Goal: Task Accomplishment & Management: Manage account settings

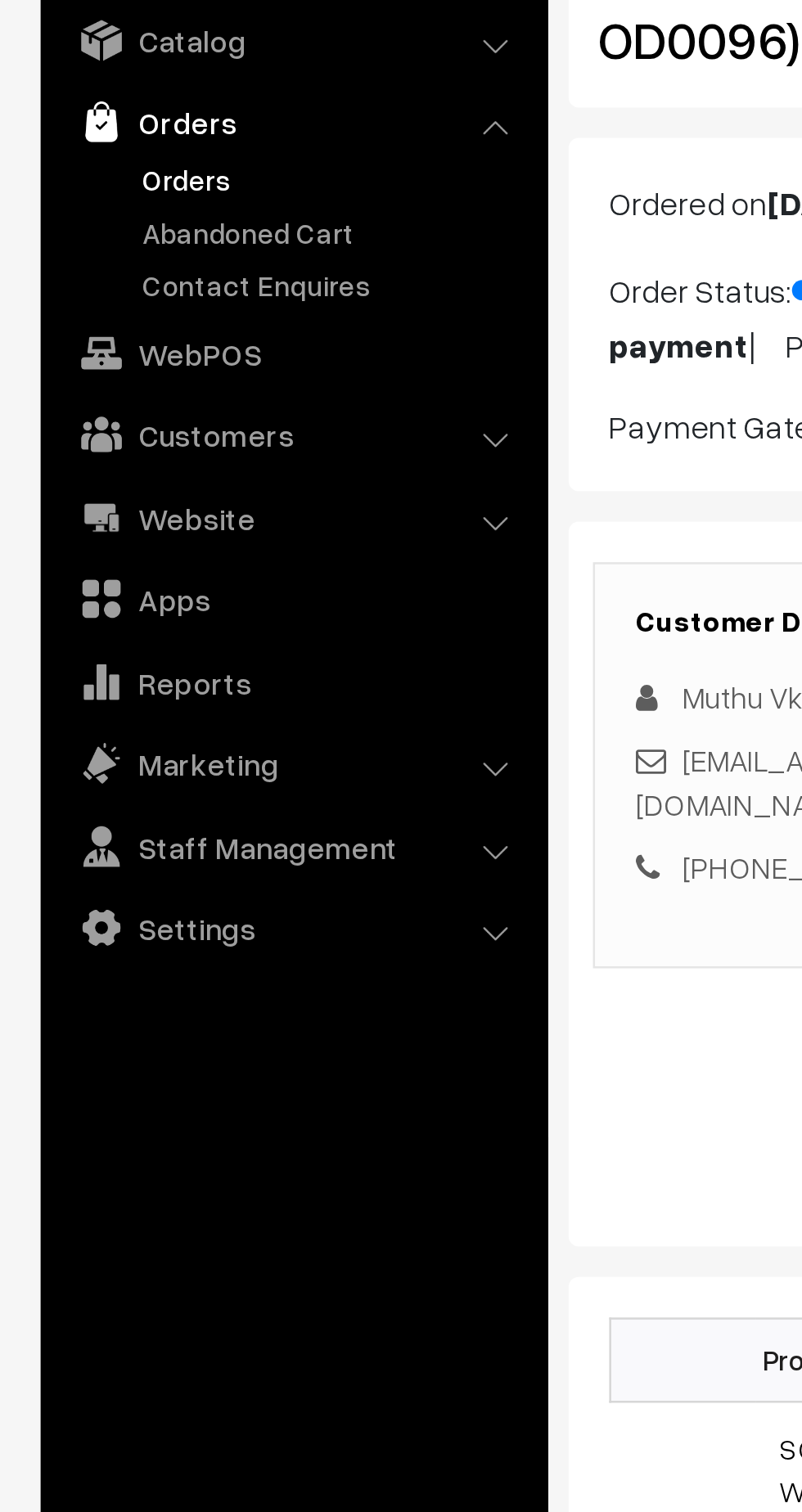
scroll to position [6, 0]
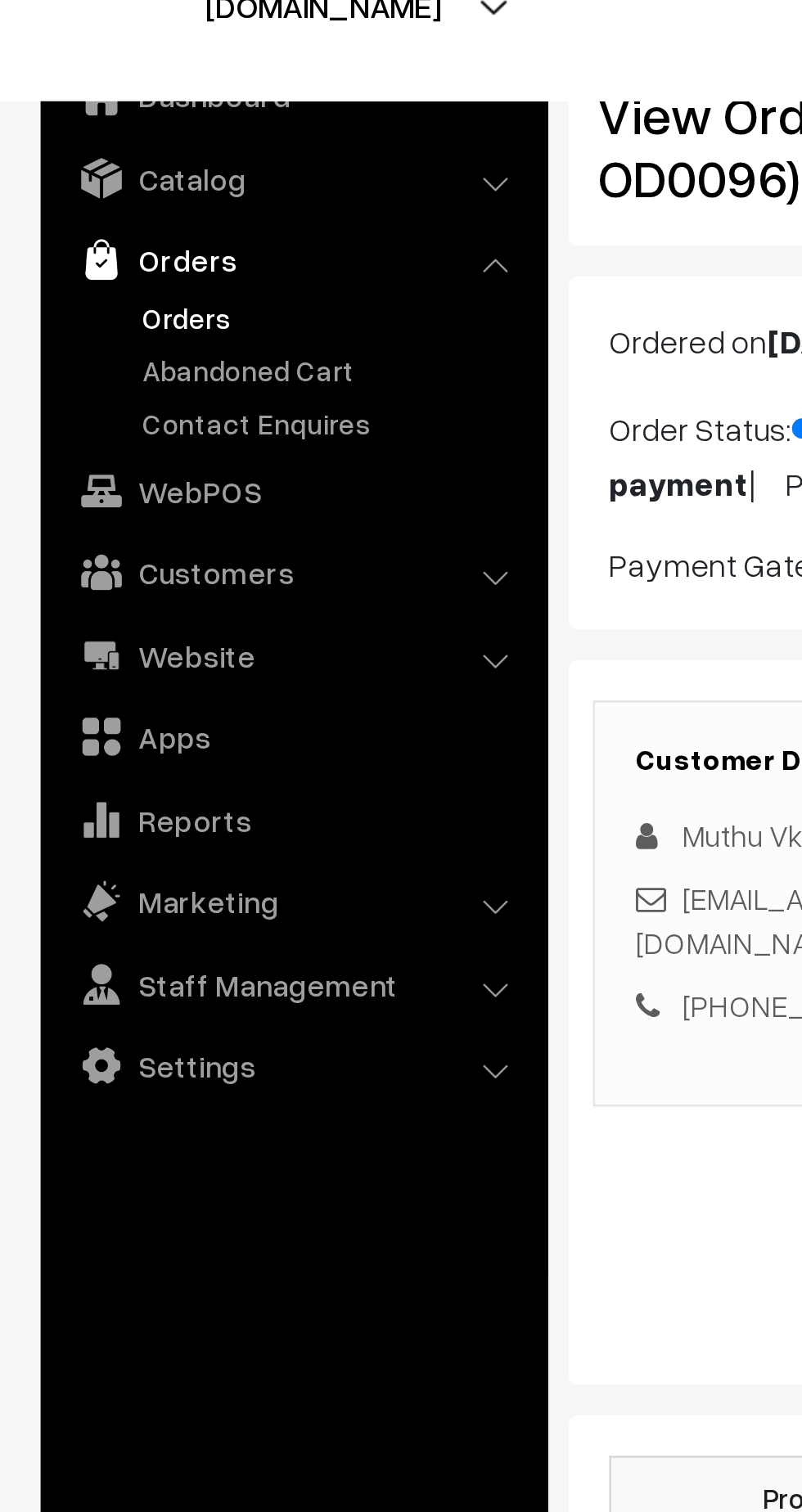
click at [78, 181] on link "Orders" at bounding box center [134, 182] width 162 height 17
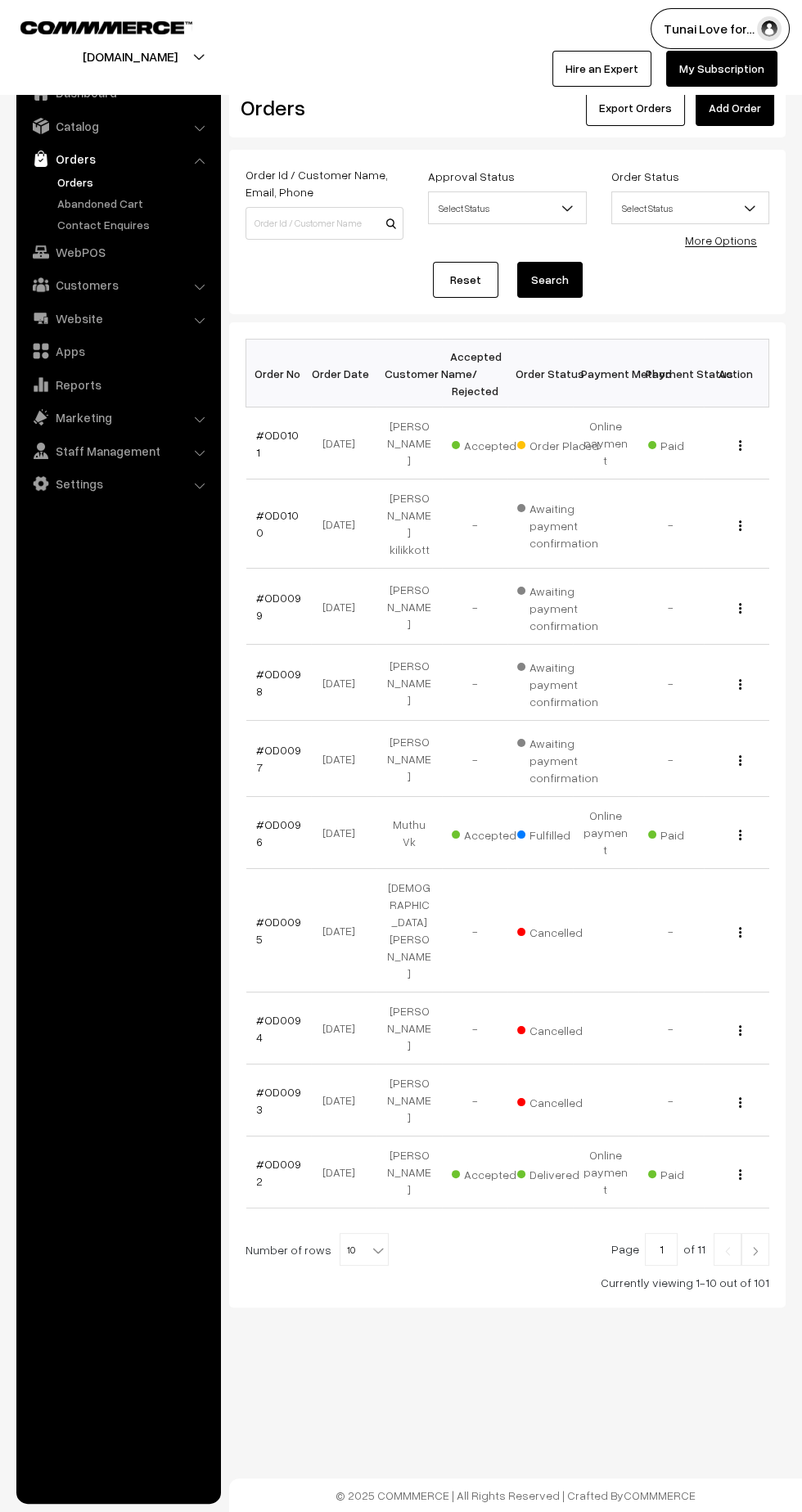
click at [281, 434] on link "#OD0101" at bounding box center [276, 443] width 42 height 31
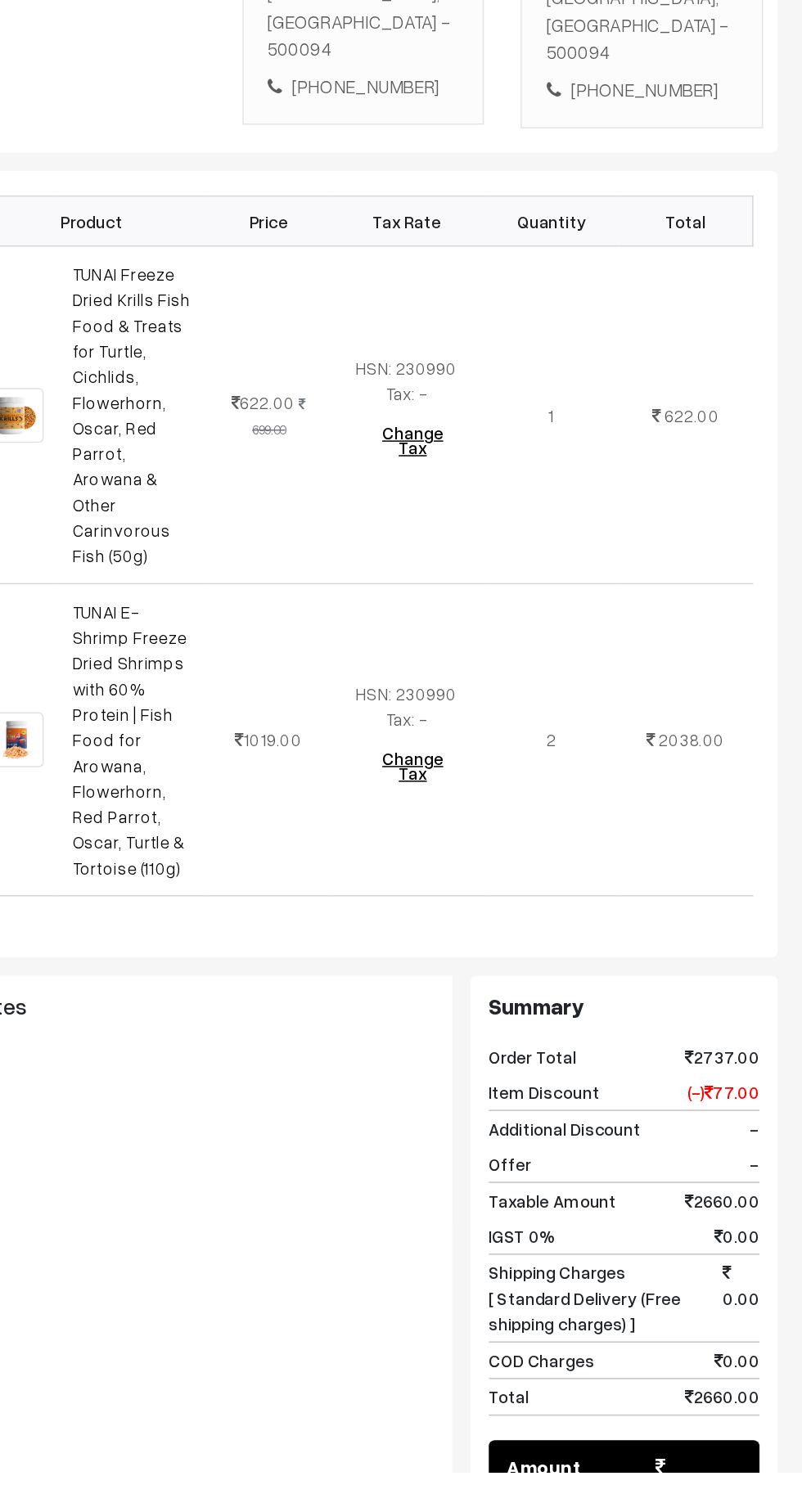
scroll to position [138, 0]
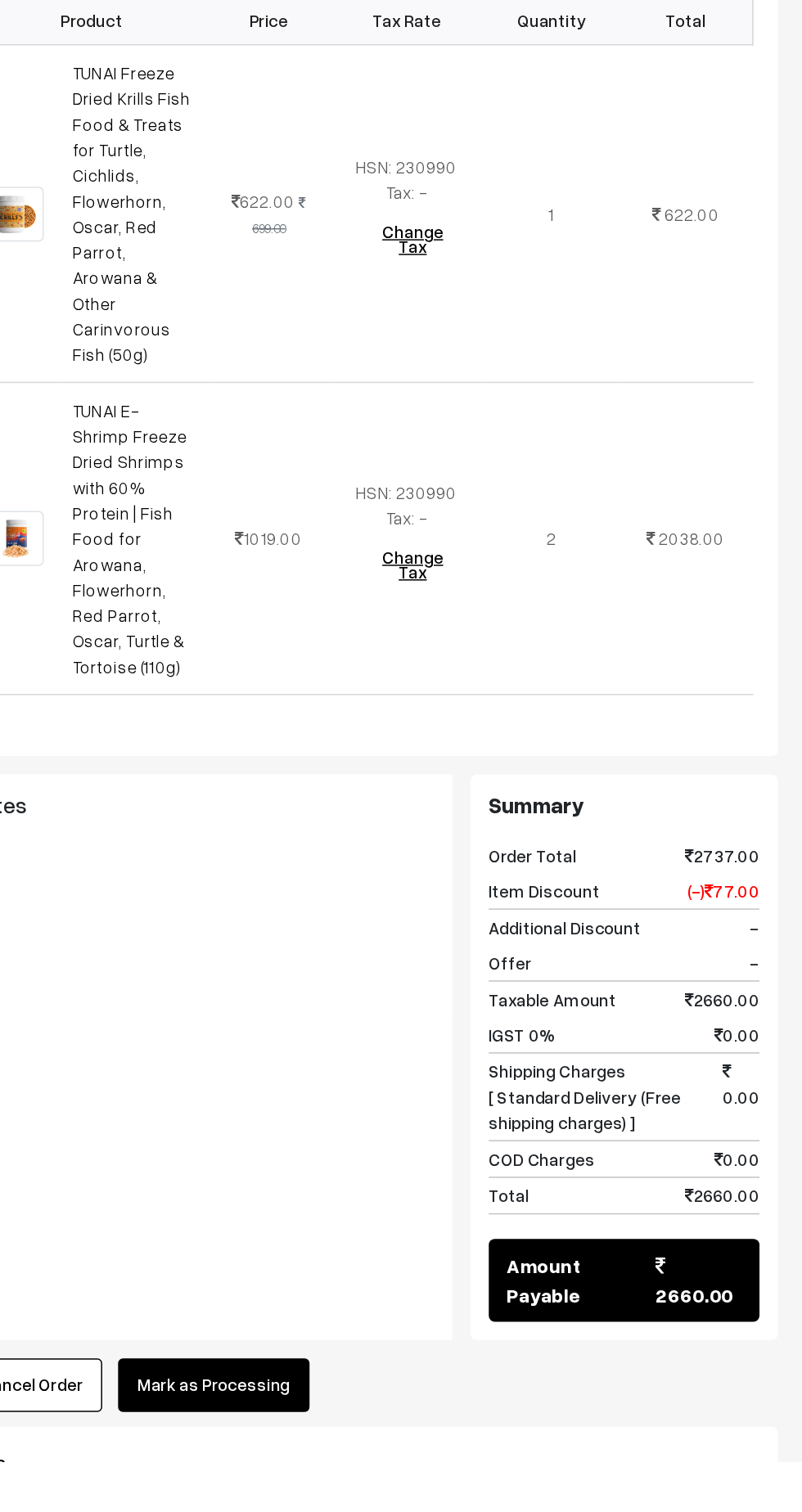
click at [388, 1443] on button "Mark as Processing" at bounding box center [407, 1461] width 128 height 36
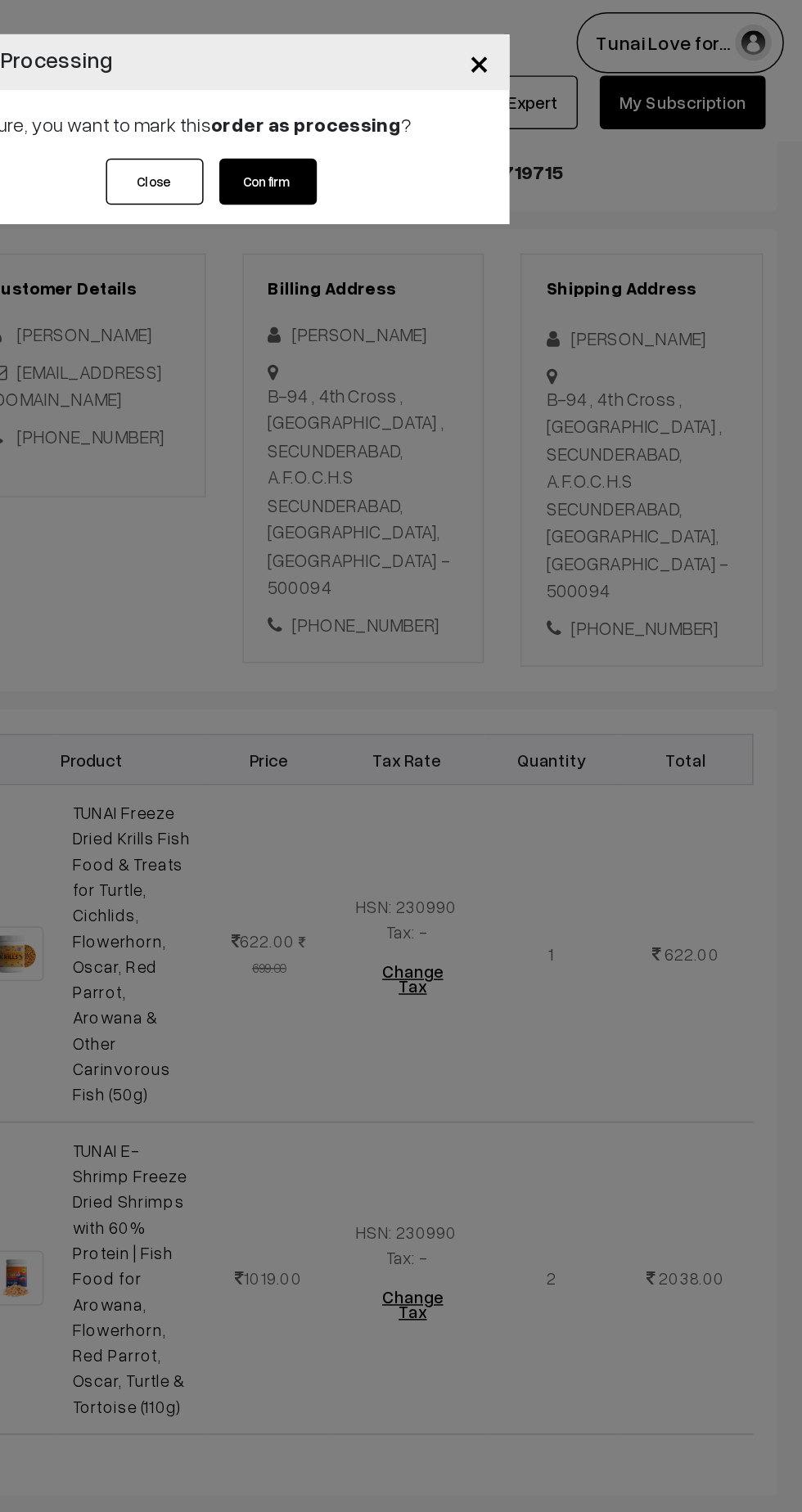
click at [442, 122] on button "Confirm" at bounding box center [443, 122] width 65 height 31
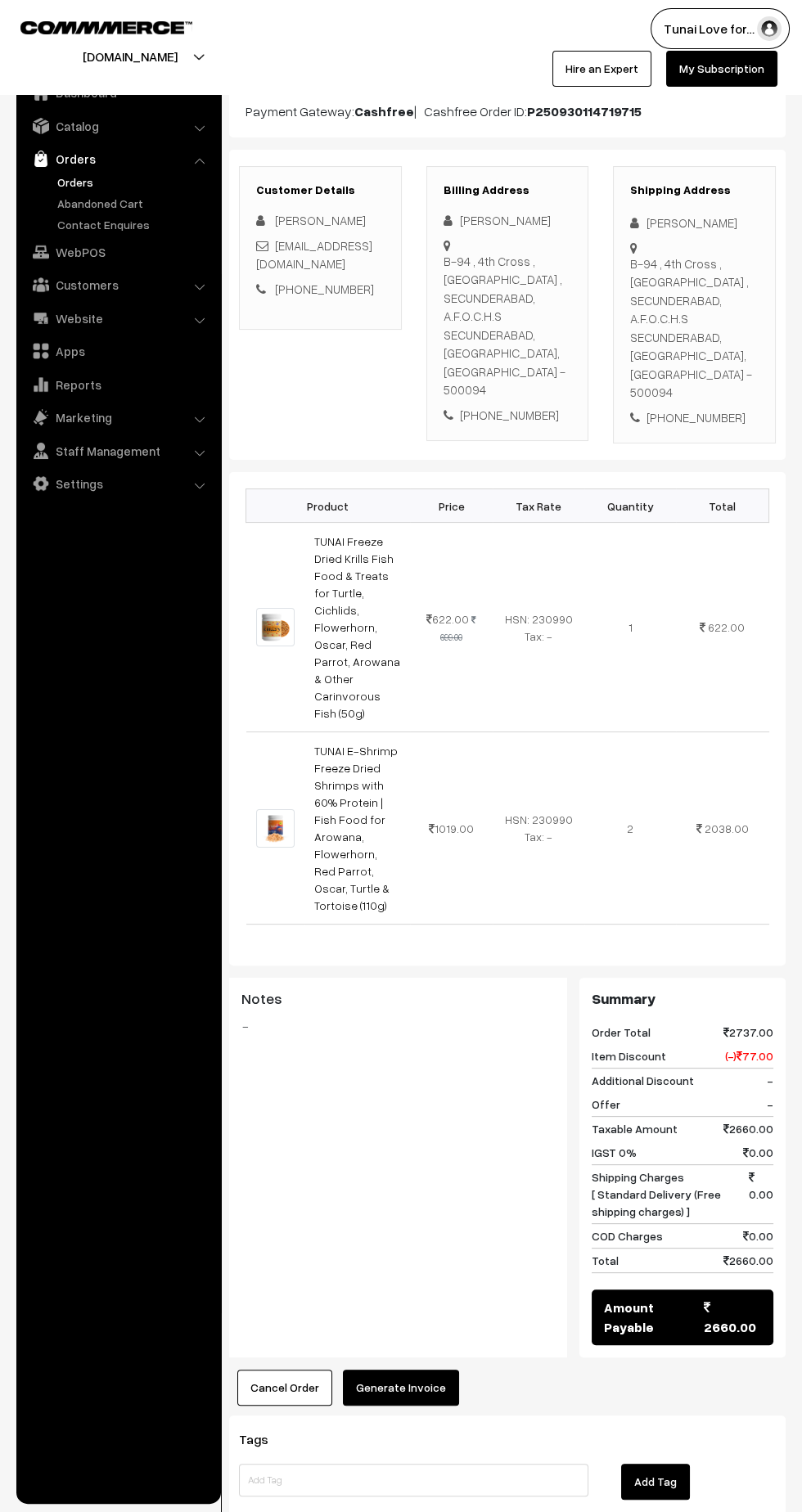
scroll to position [207, 0]
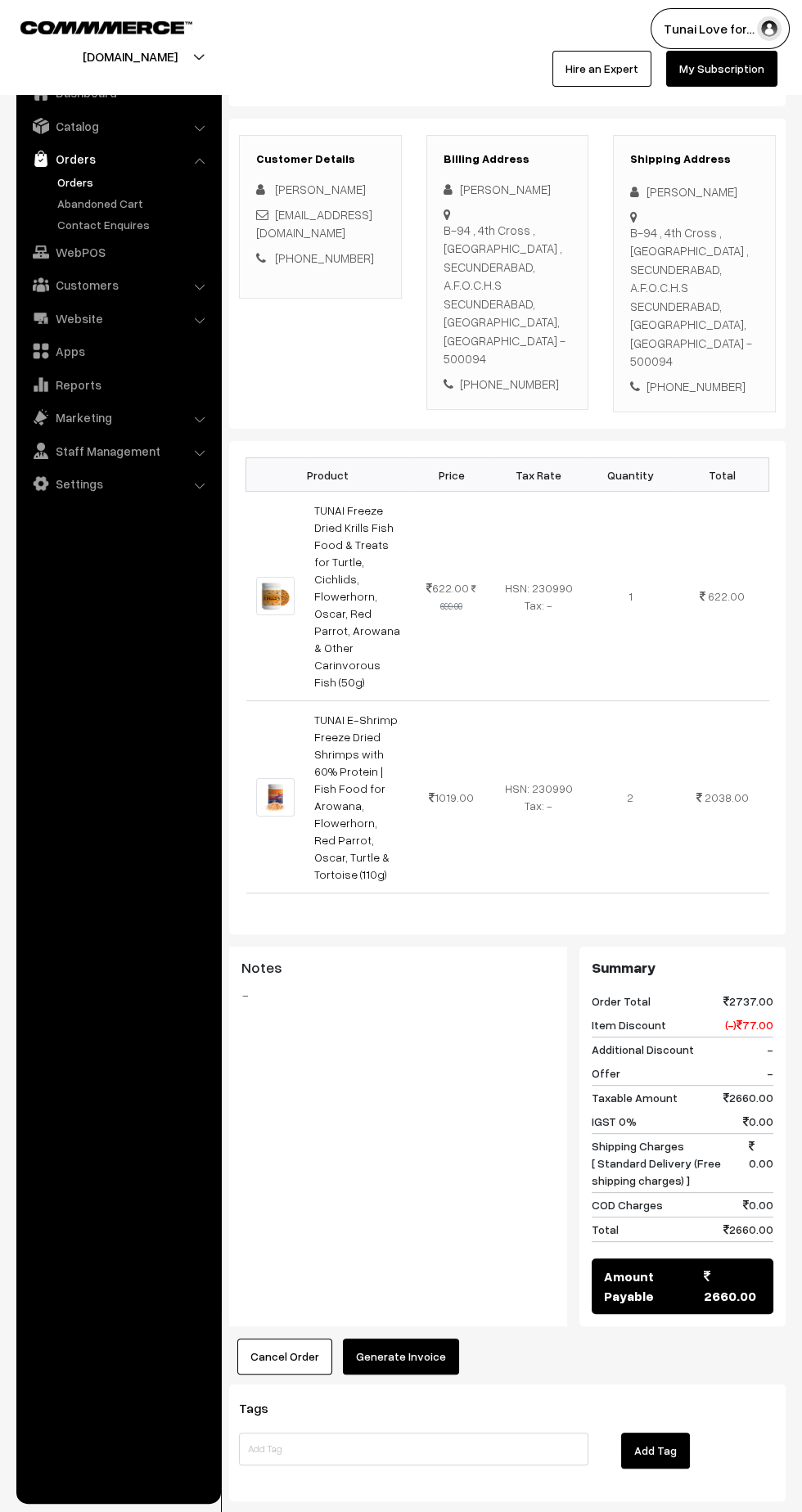
click at [401, 1338] on button "Generate Invoice" at bounding box center [400, 1356] width 116 height 36
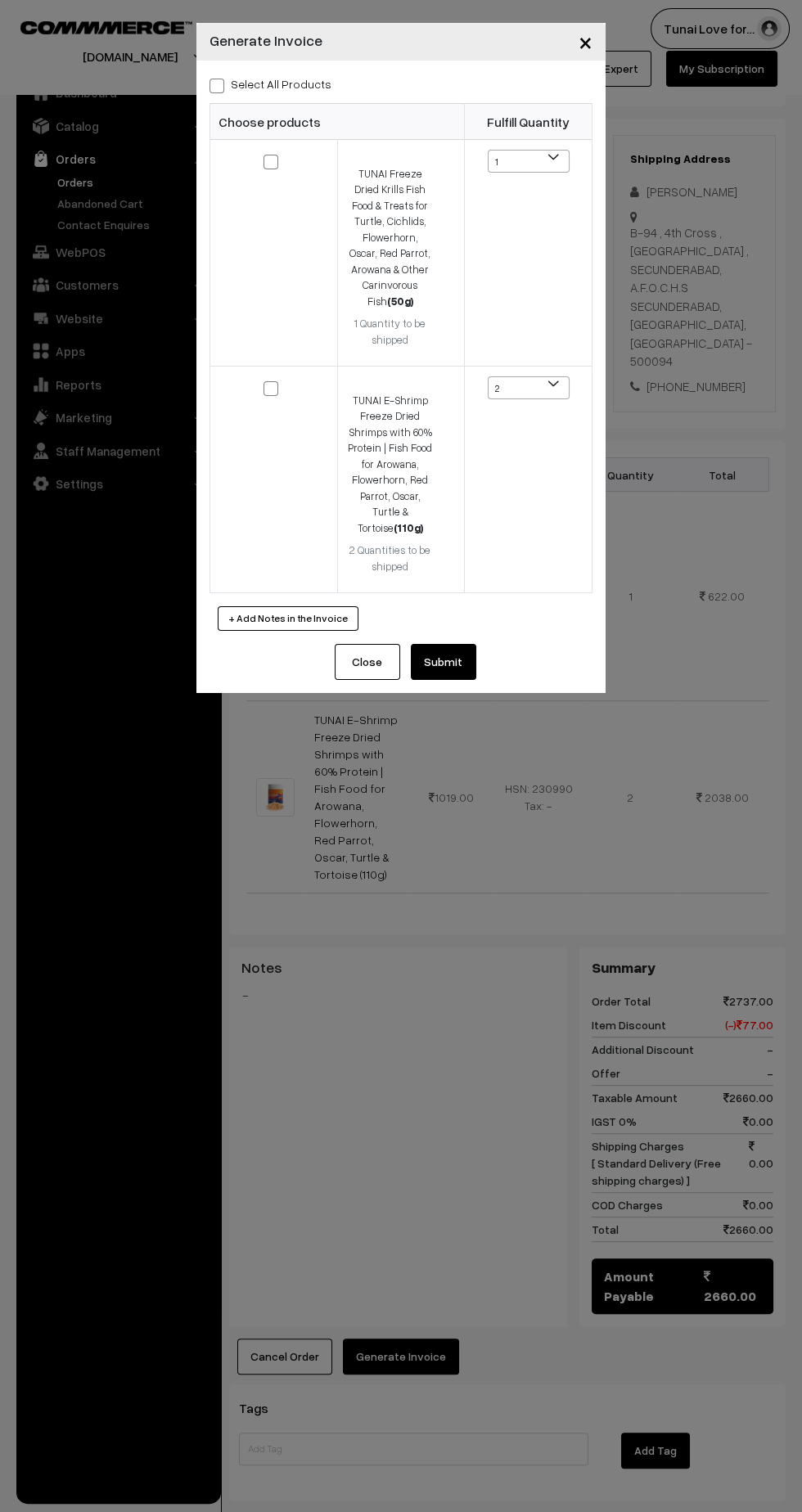
click at [216, 82] on span at bounding box center [217, 86] width 15 height 15
click at [216, 82] on input "Select All Products" at bounding box center [214, 82] width 10 height 10
checkbox input "true"
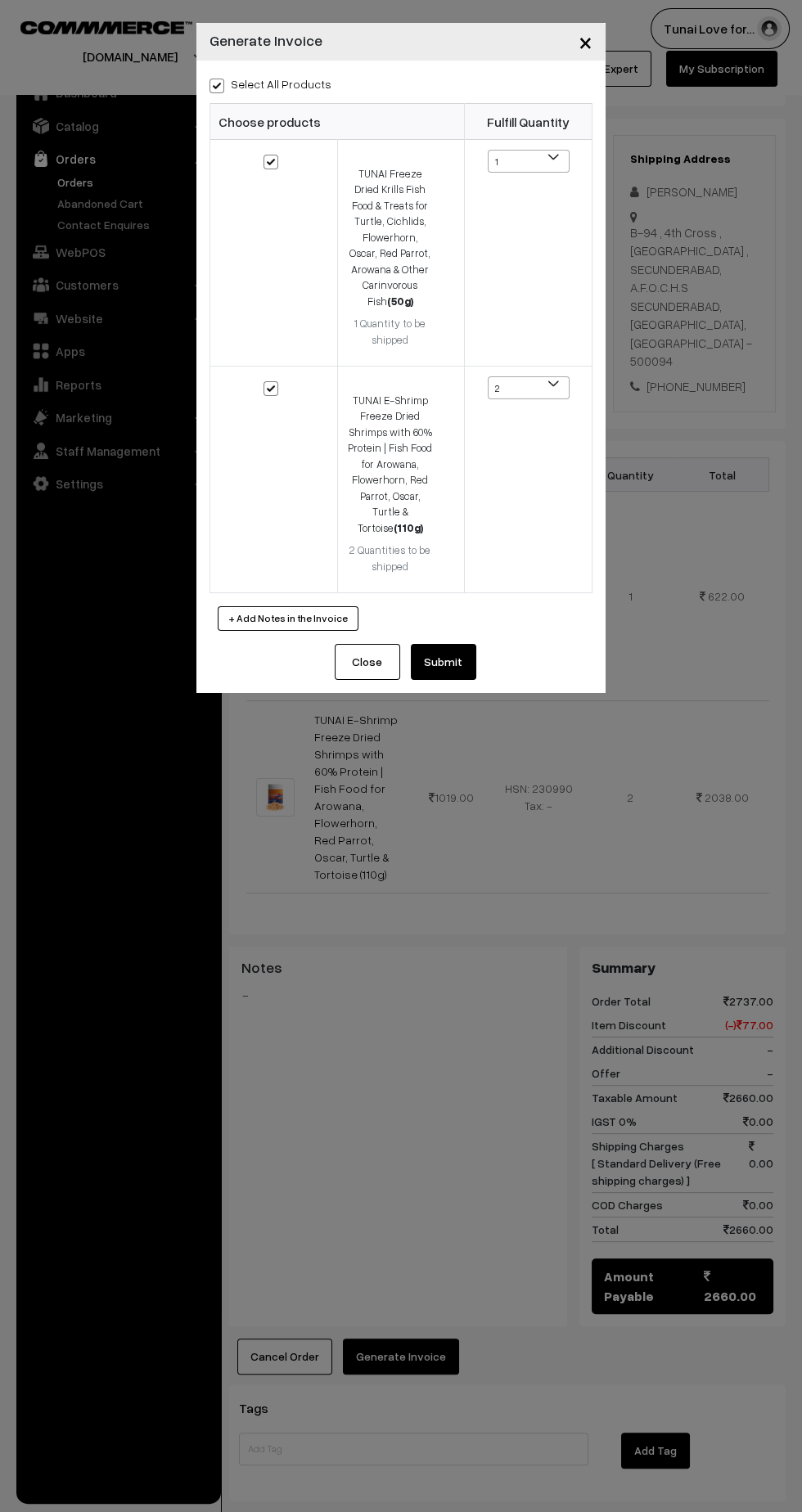
click at [446, 661] on button "Submit" at bounding box center [443, 662] width 65 height 36
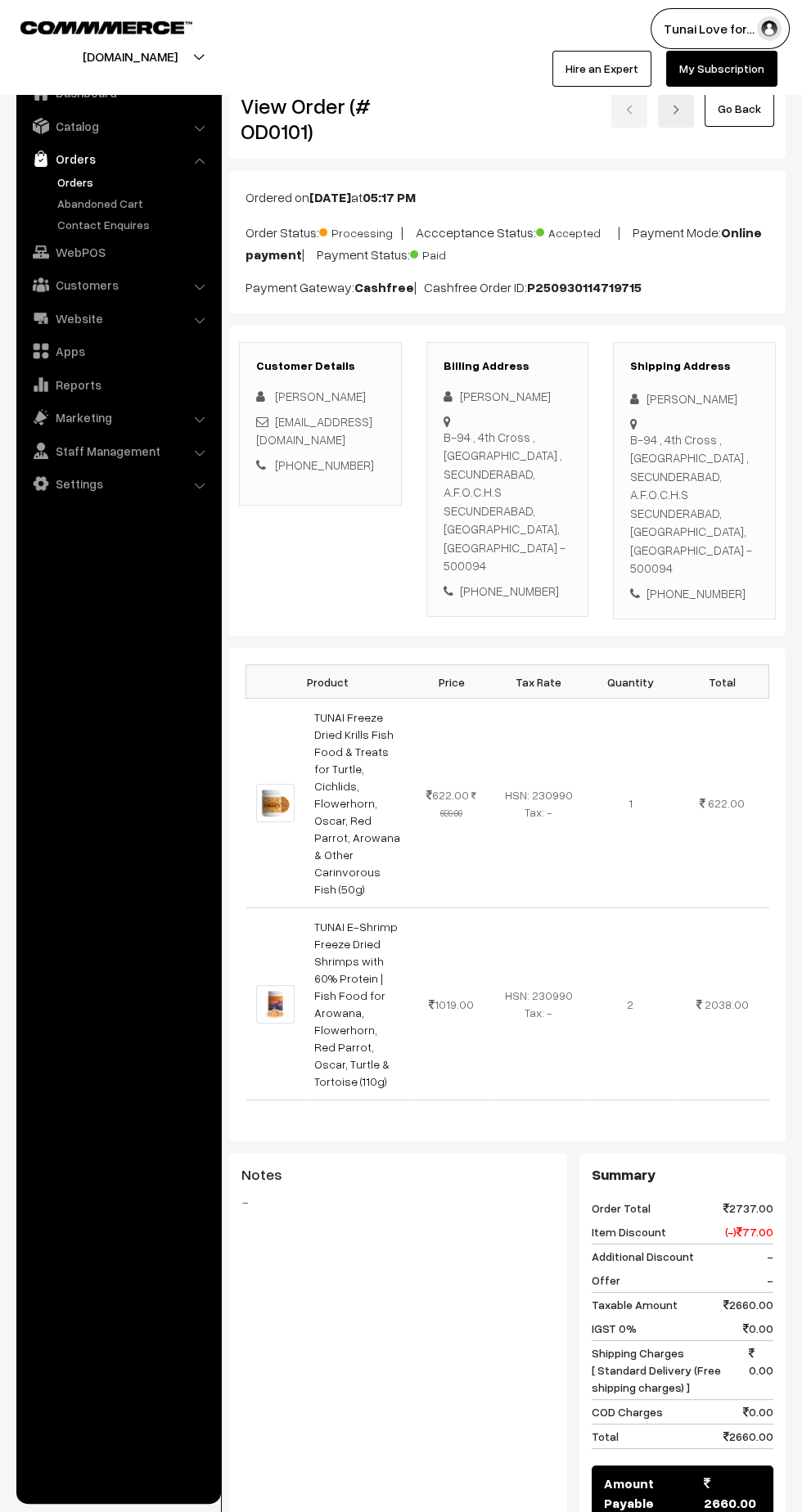
click at [81, 478] on link "Settings" at bounding box center [118, 483] width 194 height 29
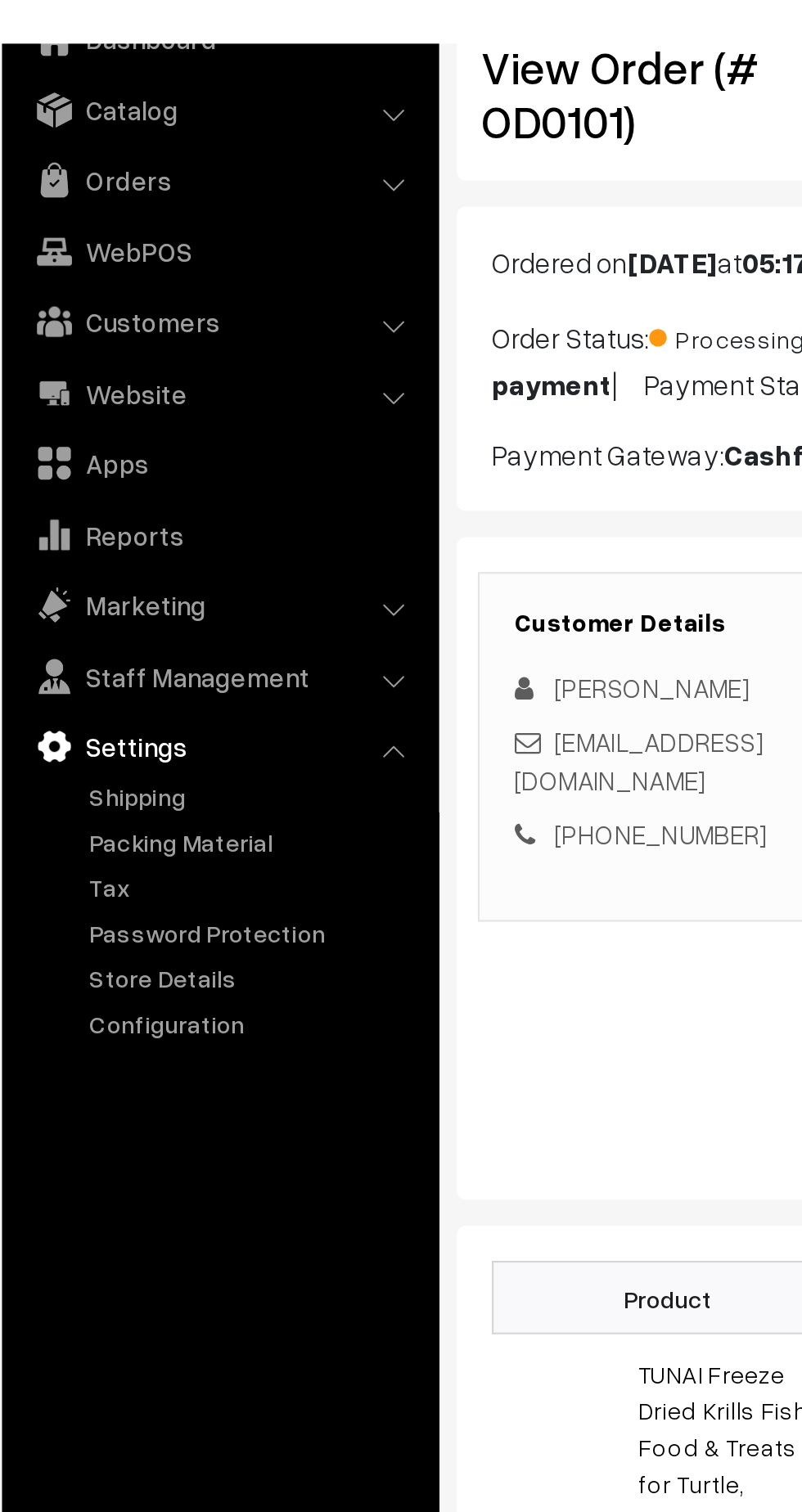
click at [120, 471] on link "Packing Material" at bounding box center [134, 468] width 162 height 17
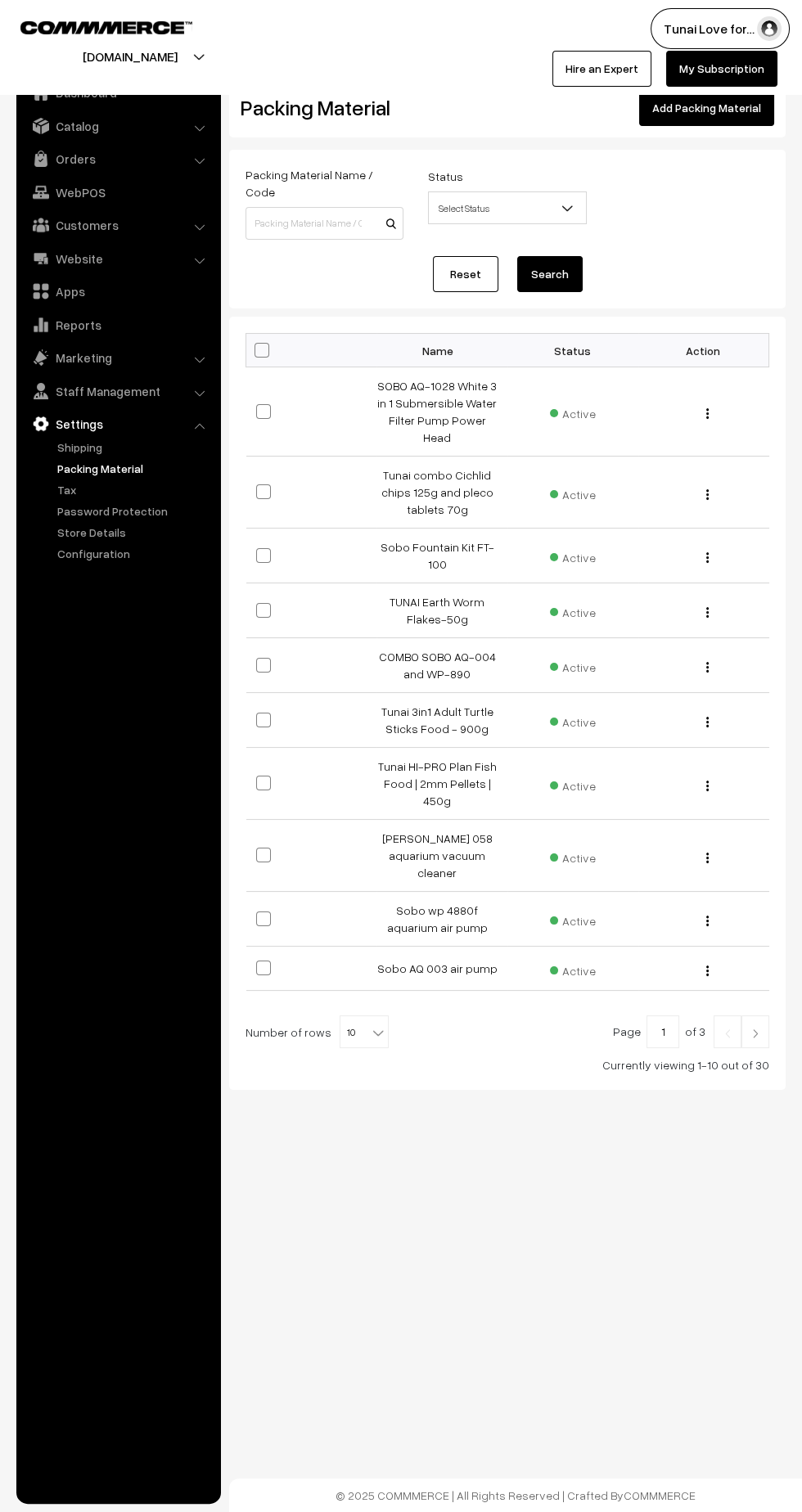
click at [738, 108] on link "Add Packing Material" at bounding box center [706, 108] width 135 height 36
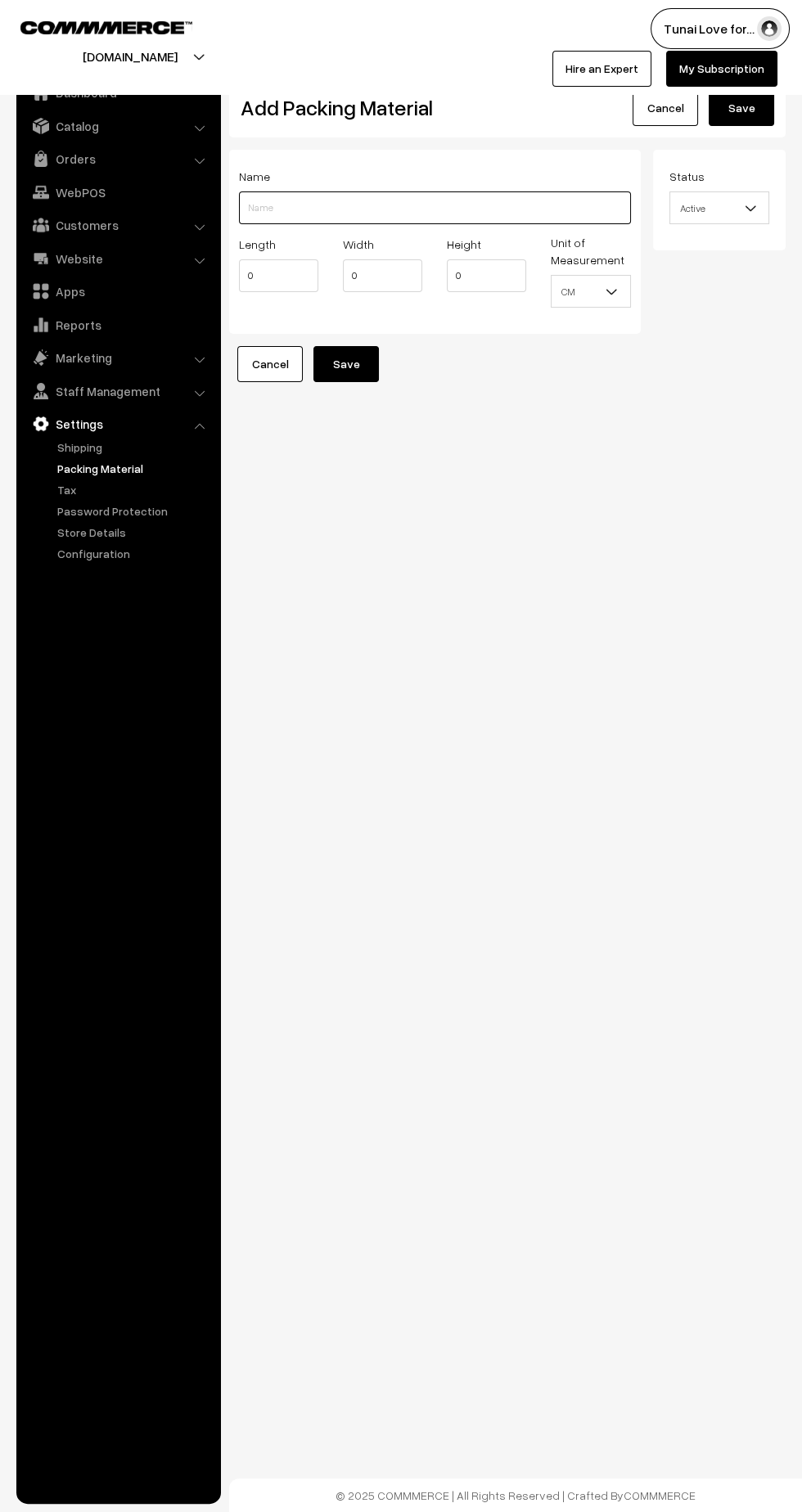
click at [403, 207] on input "Length" at bounding box center [434, 208] width 392 height 33
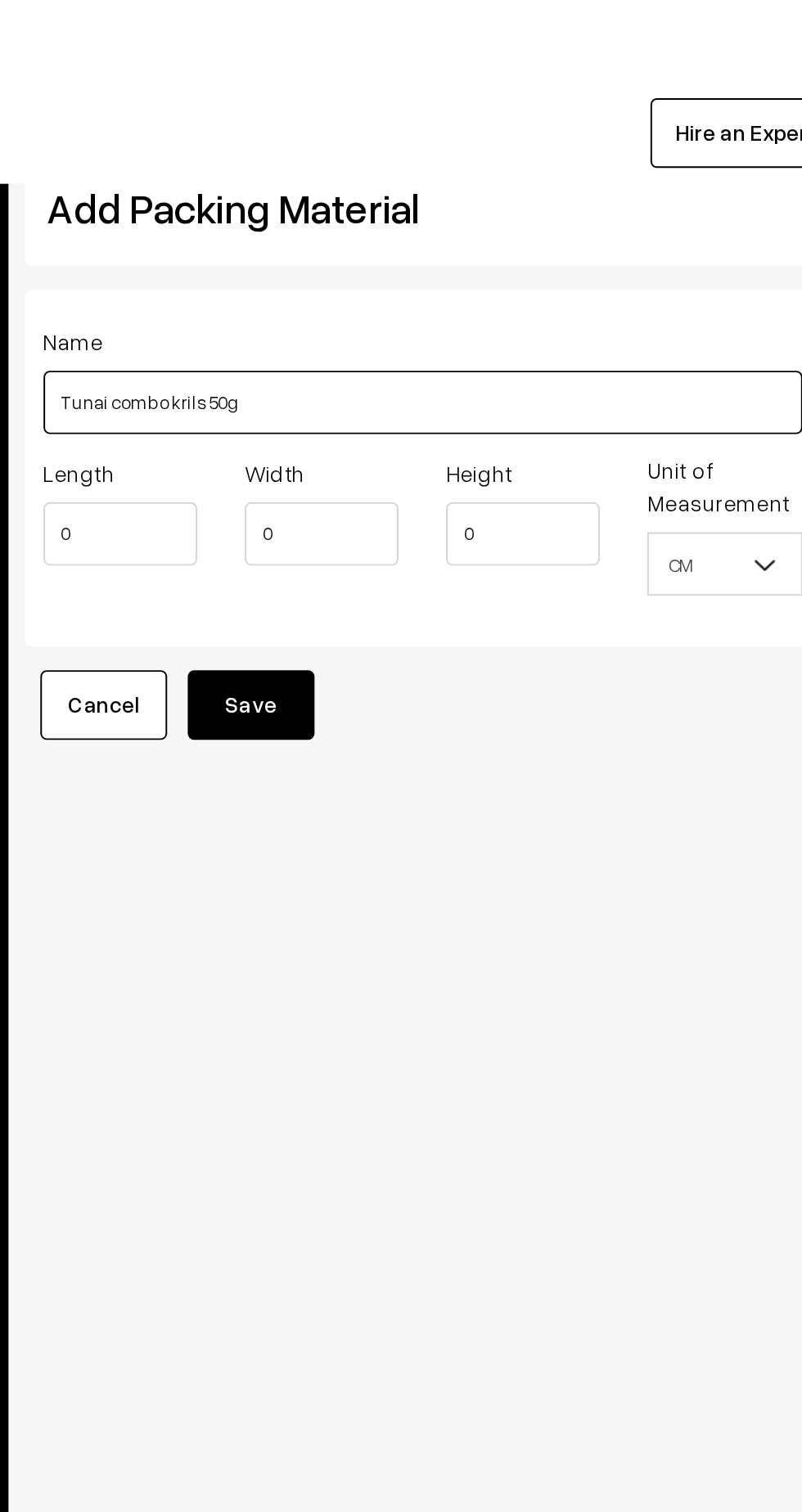
click at [311, 206] on input "Tunai combo krils 50g" at bounding box center [434, 208] width 392 height 33
click at [310, 207] on input "Tunai combo krils 50g" at bounding box center [434, 208] width 392 height 33
click at [316, 210] on input "Tunai combo krils 50g" at bounding box center [434, 208] width 392 height 33
click at [373, 202] on input "Tunai combo krills 50g" at bounding box center [434, 208] width 392 height 33
type input "Tunai combo krills 50g and freeze dried shrimp 110g - 2"
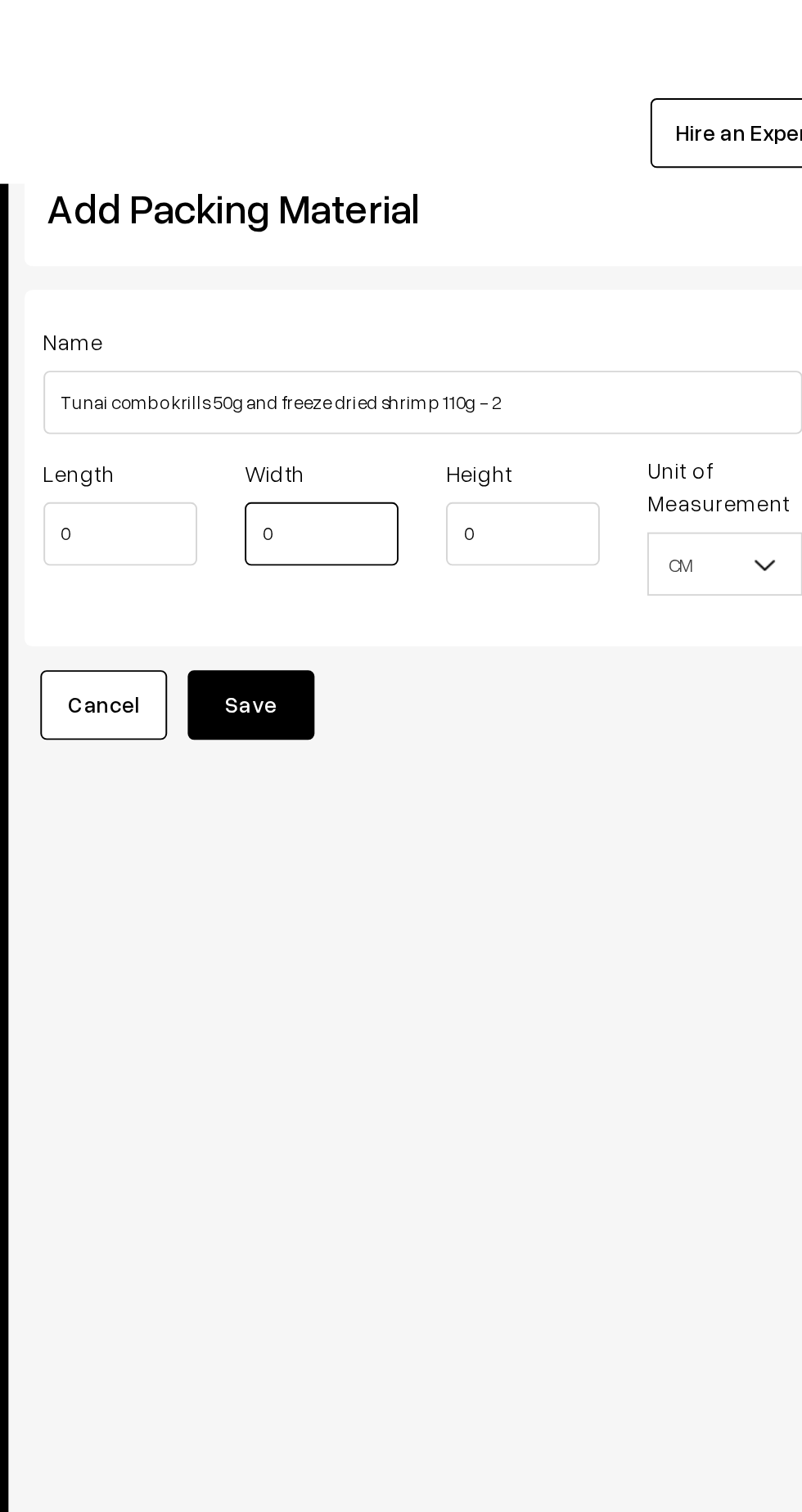
click at [377, 280] on input "0" at bounding box center [382, 276] width 79 height 33
type input "21"
click at [478, 274] on input "0" at bounding box center [486, 276] width 79 height 33
type input "26"
click at [360, 359] on button "Save" at bounding box center [345, 364] width 65 height 36
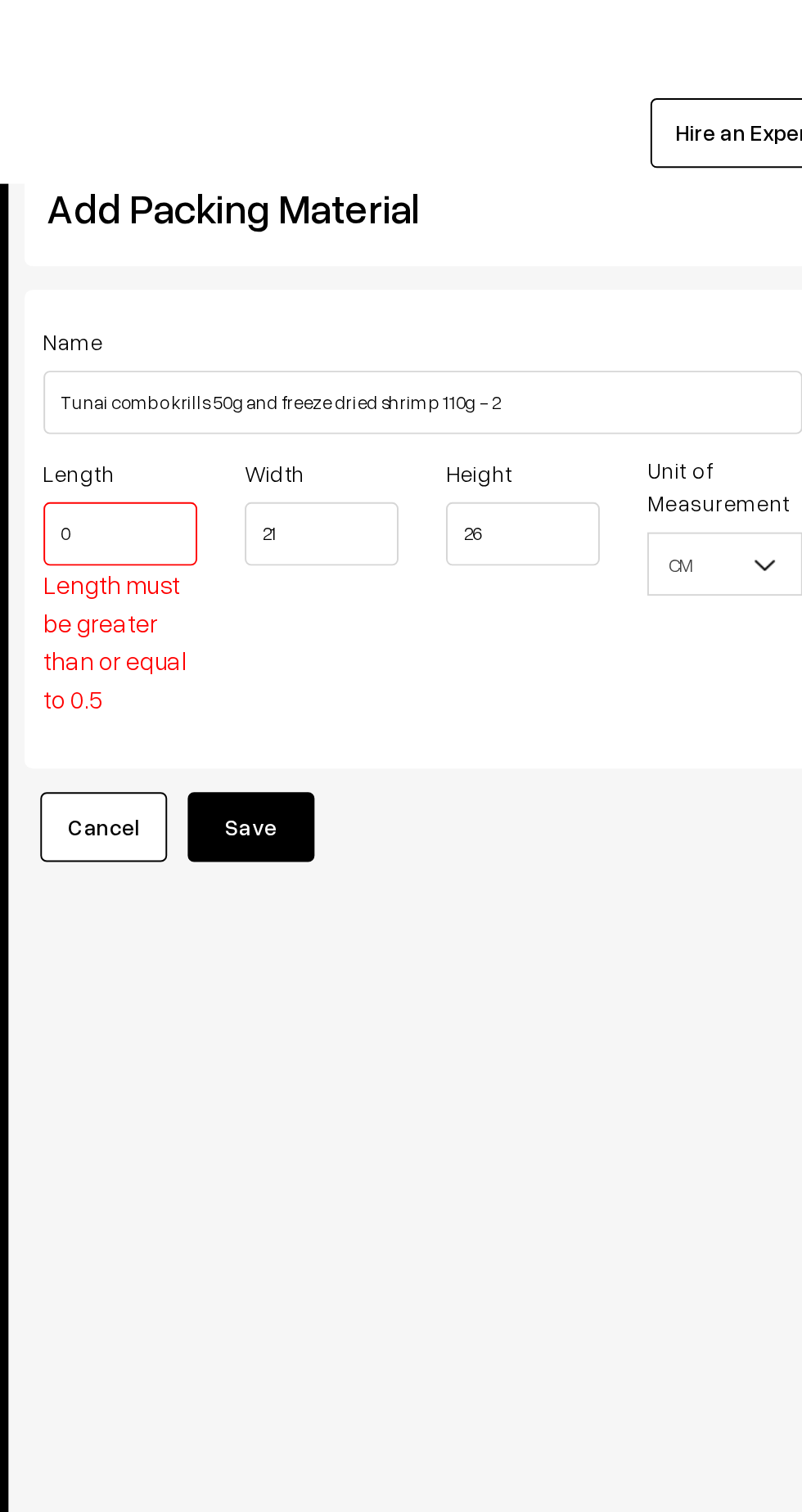
click at [283, 274] on input "0" at bounding box center [278, 276] width 79 height 33
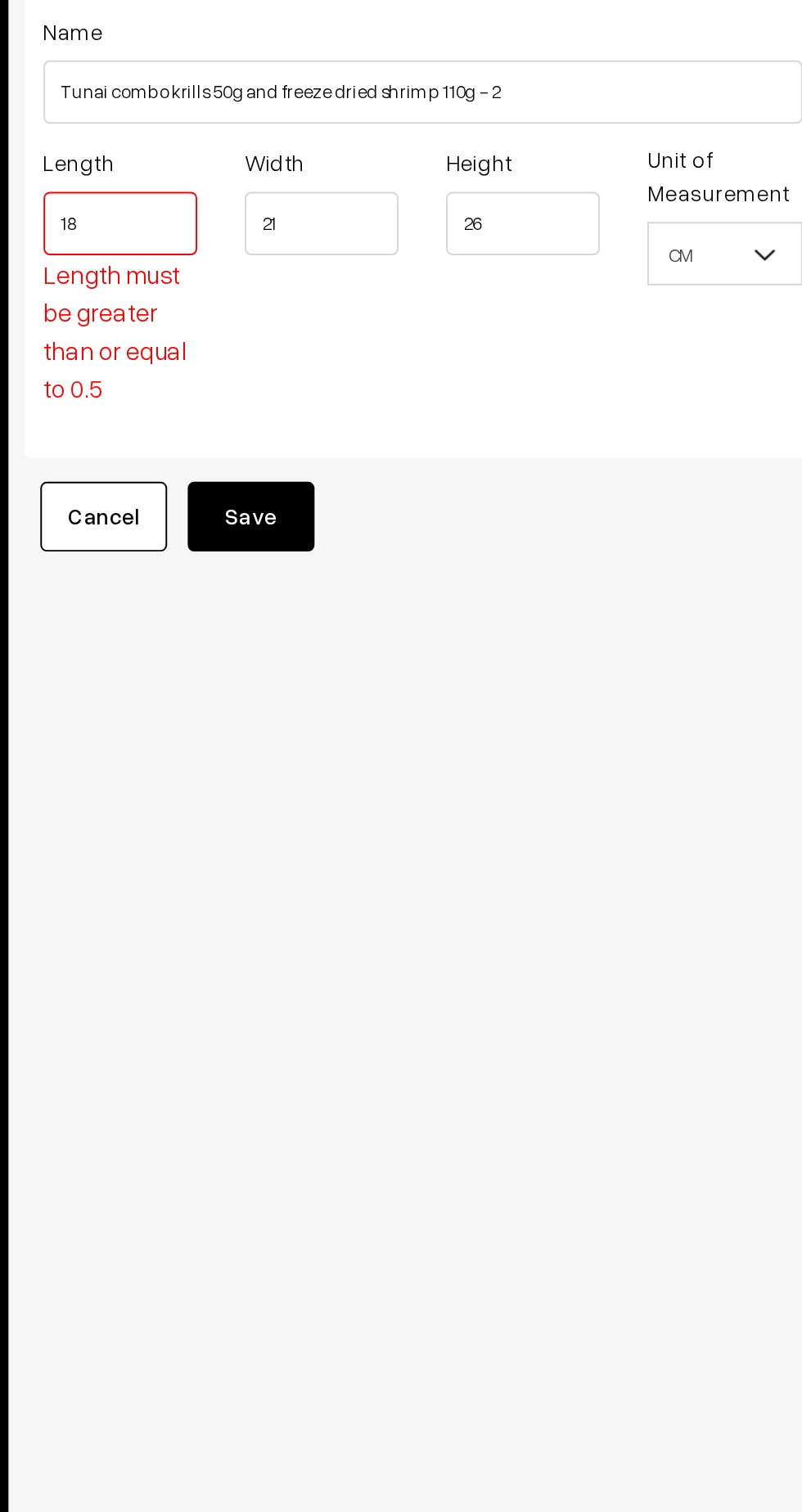
type input "18"
click at [361, 431] on button "Save" at bounding box center [345, 428] width 65 height 36
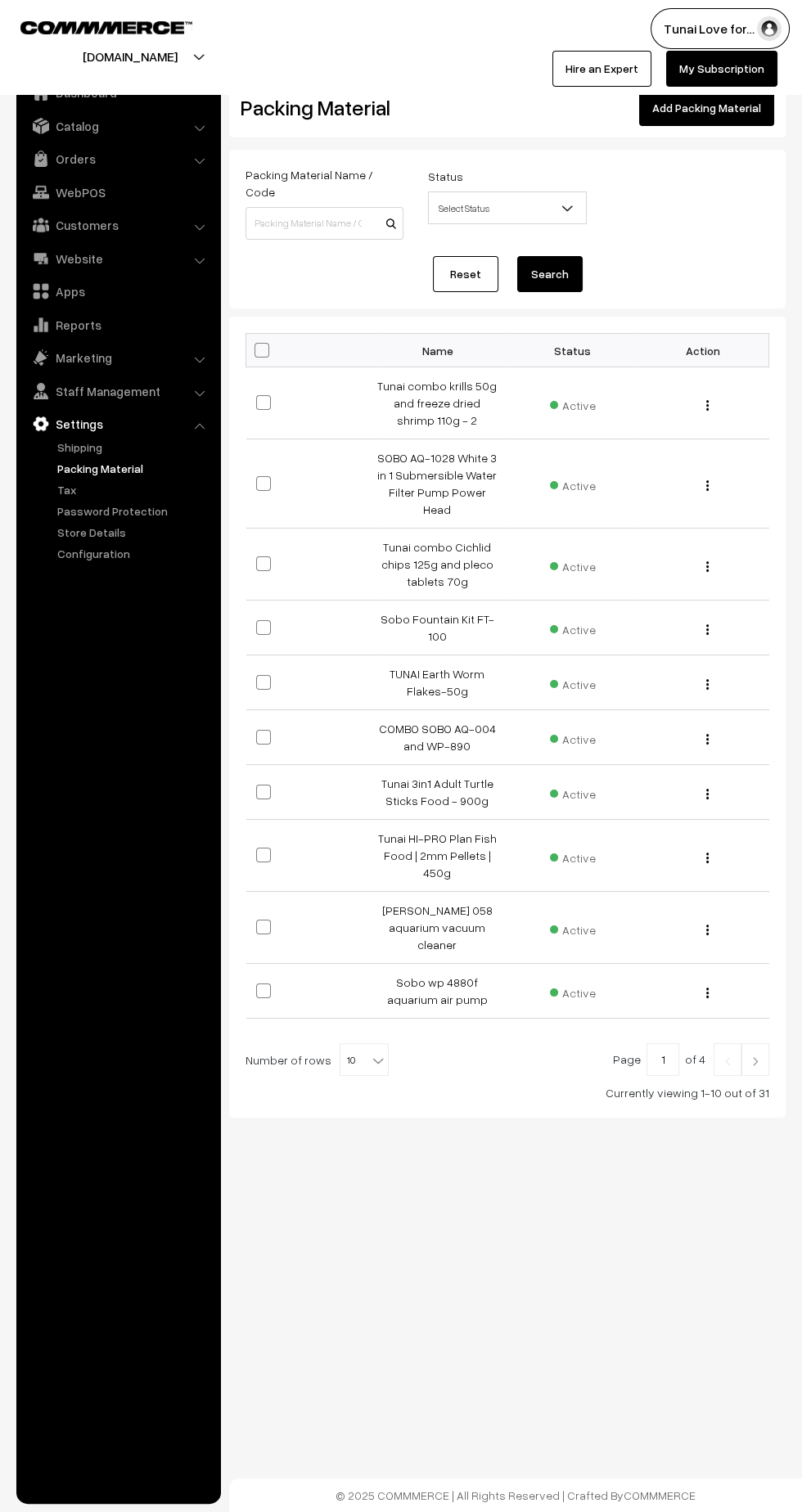
click at [106, 160] on link "Orders" at bounding box center [118, 159] width 194 height 29
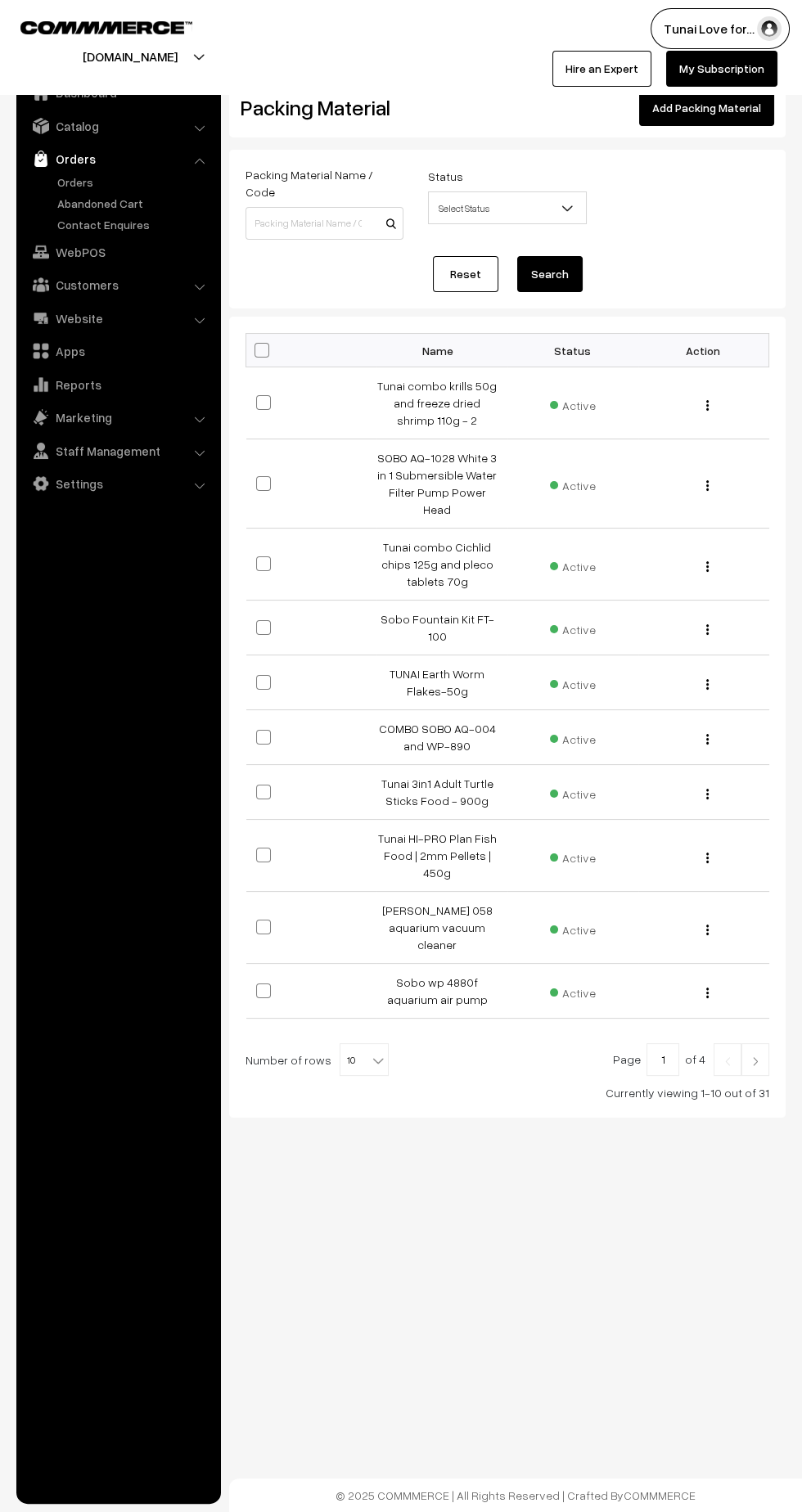
click at [67, 179] on link "Orders" at bounding box center [134, 182] width 162 height 17
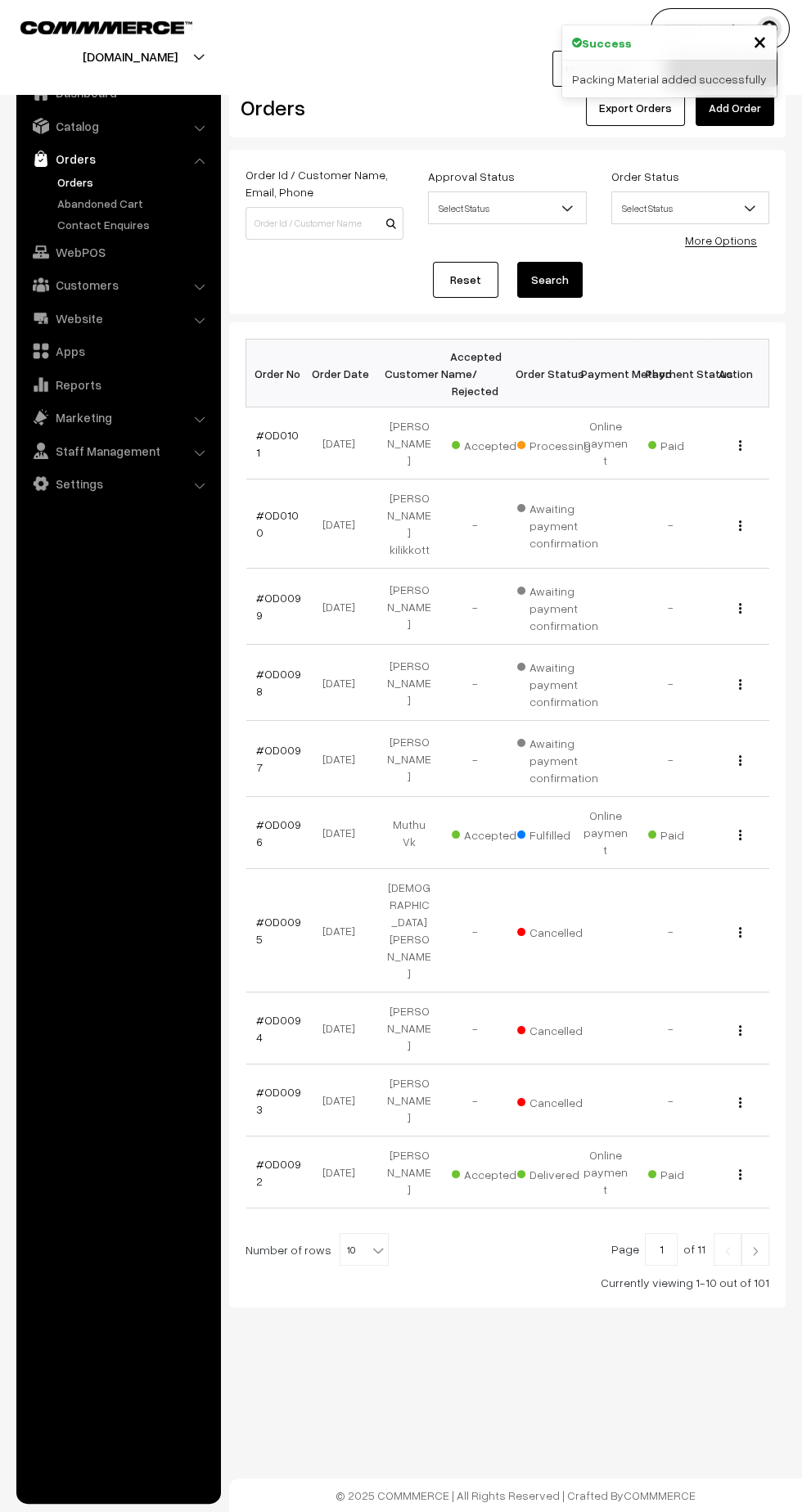
click at [280, 437] on link "#OD0101" at bounding box center [276, 443] width 42 height 31
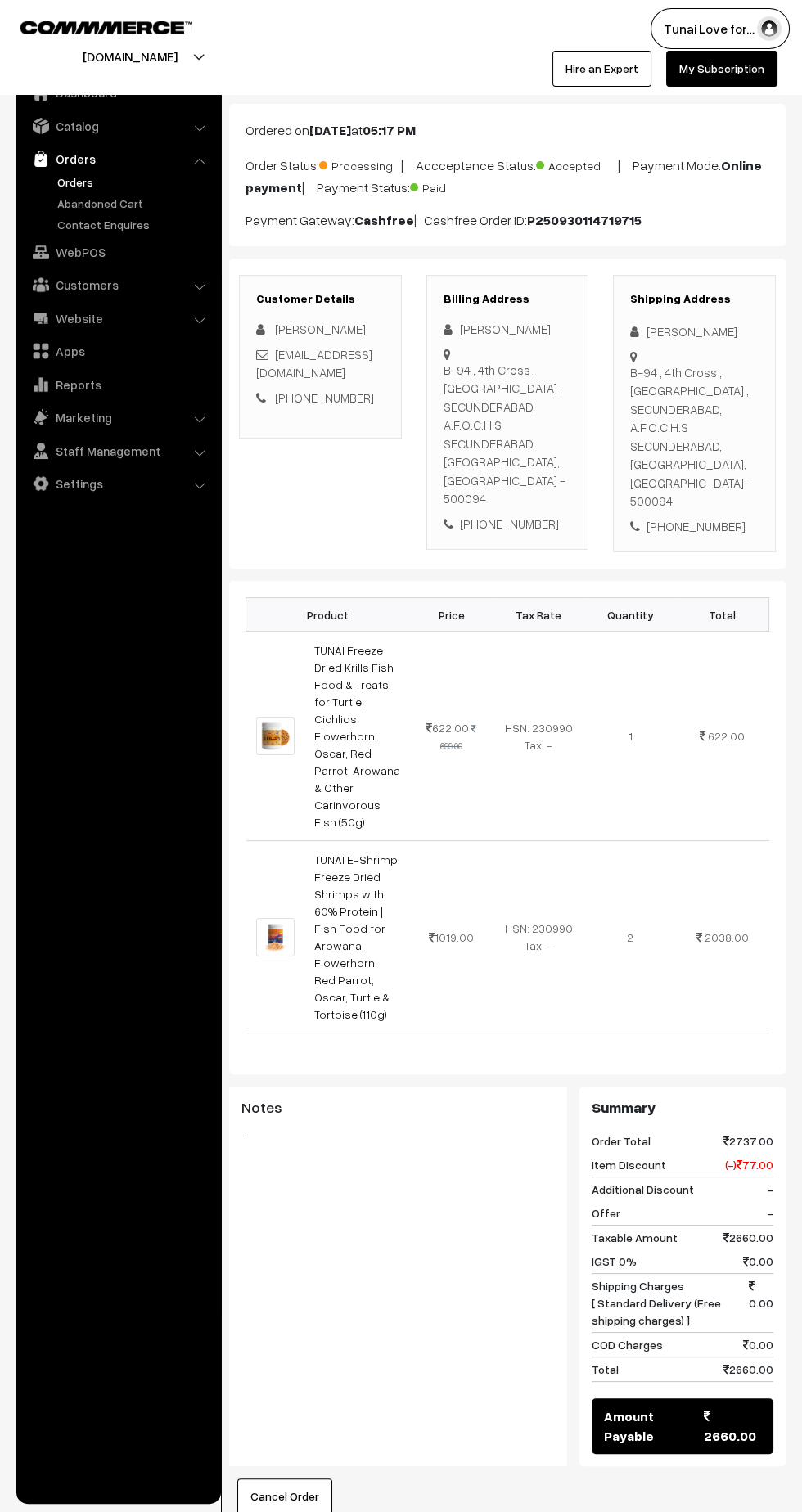
scroll to position [551, 0]
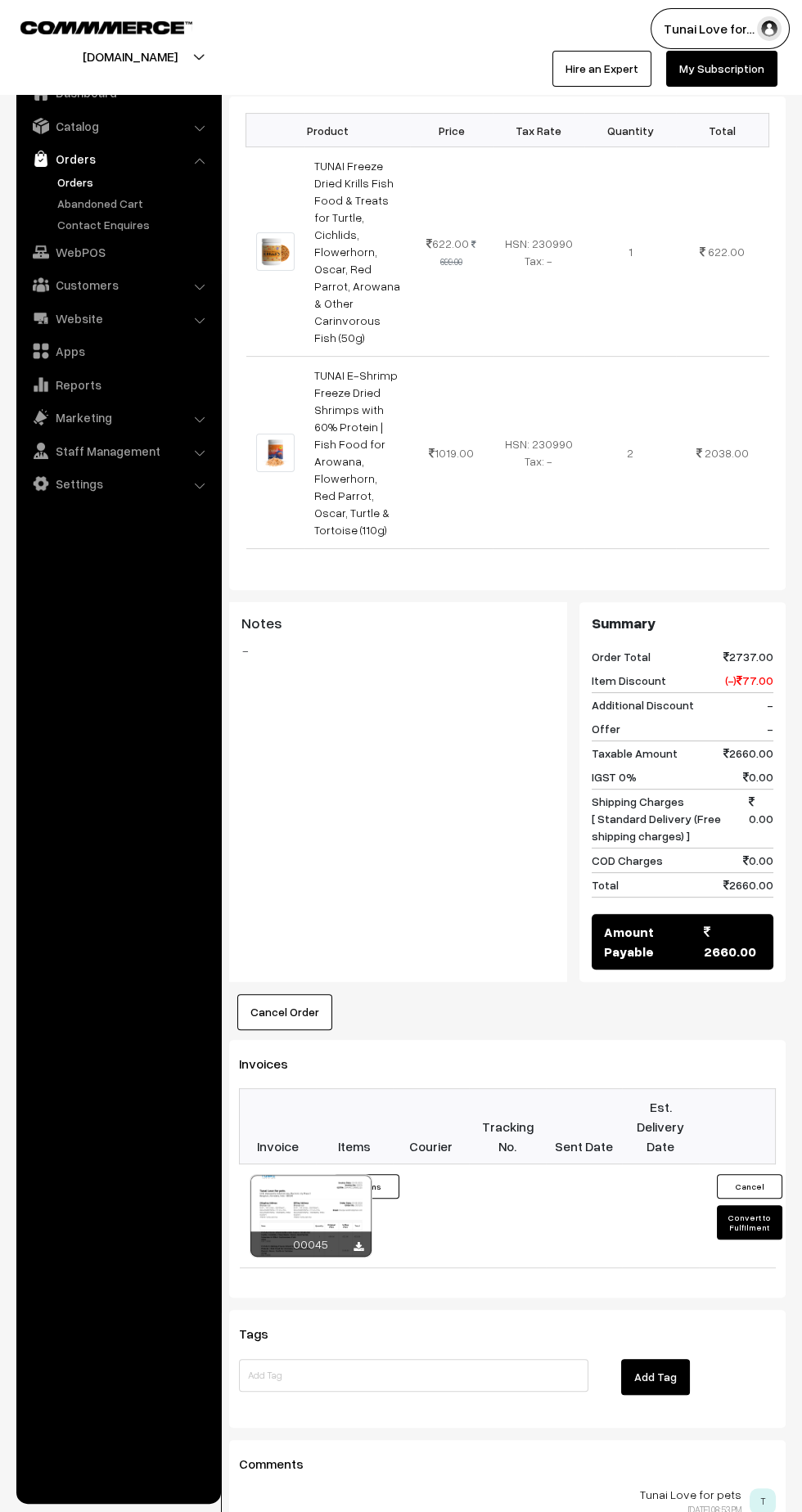
click at [751, 1205] on button "Convert to Fulfilment" at bounding box center [749, 1222] width 65 height 34
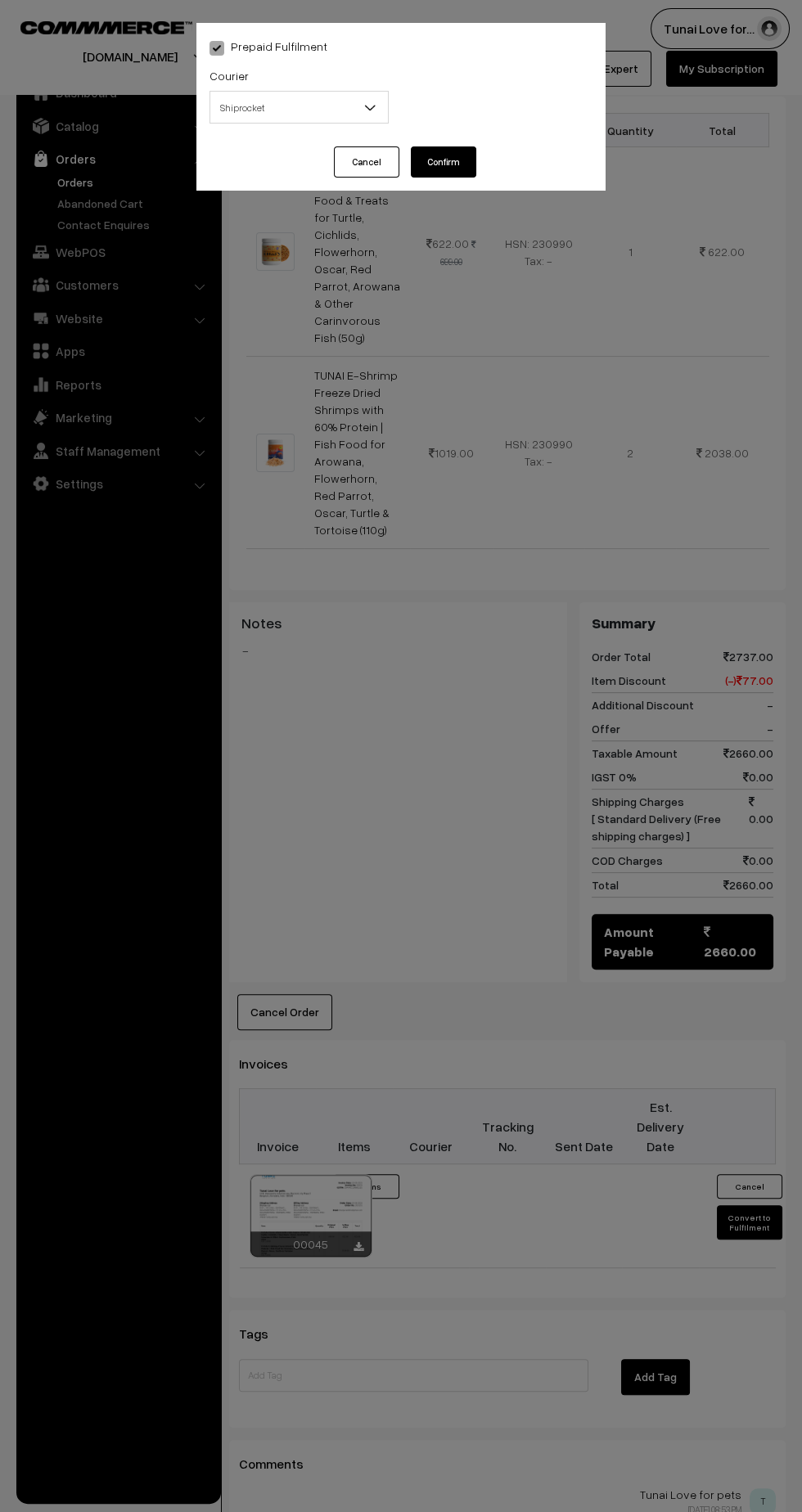
click at [366, 113] on b at bounding box center [369, 107] width 16 height 16
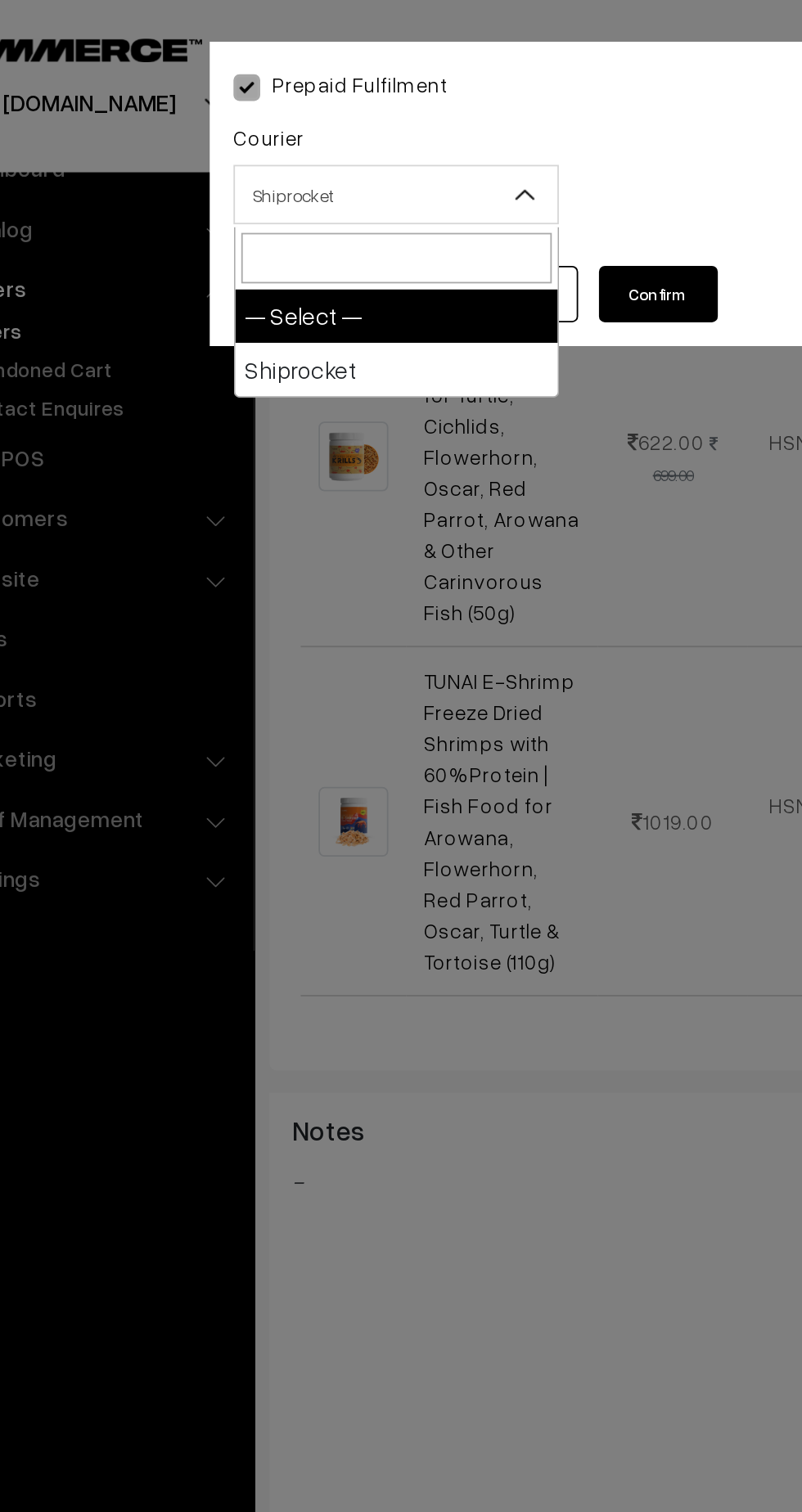
select select "1"
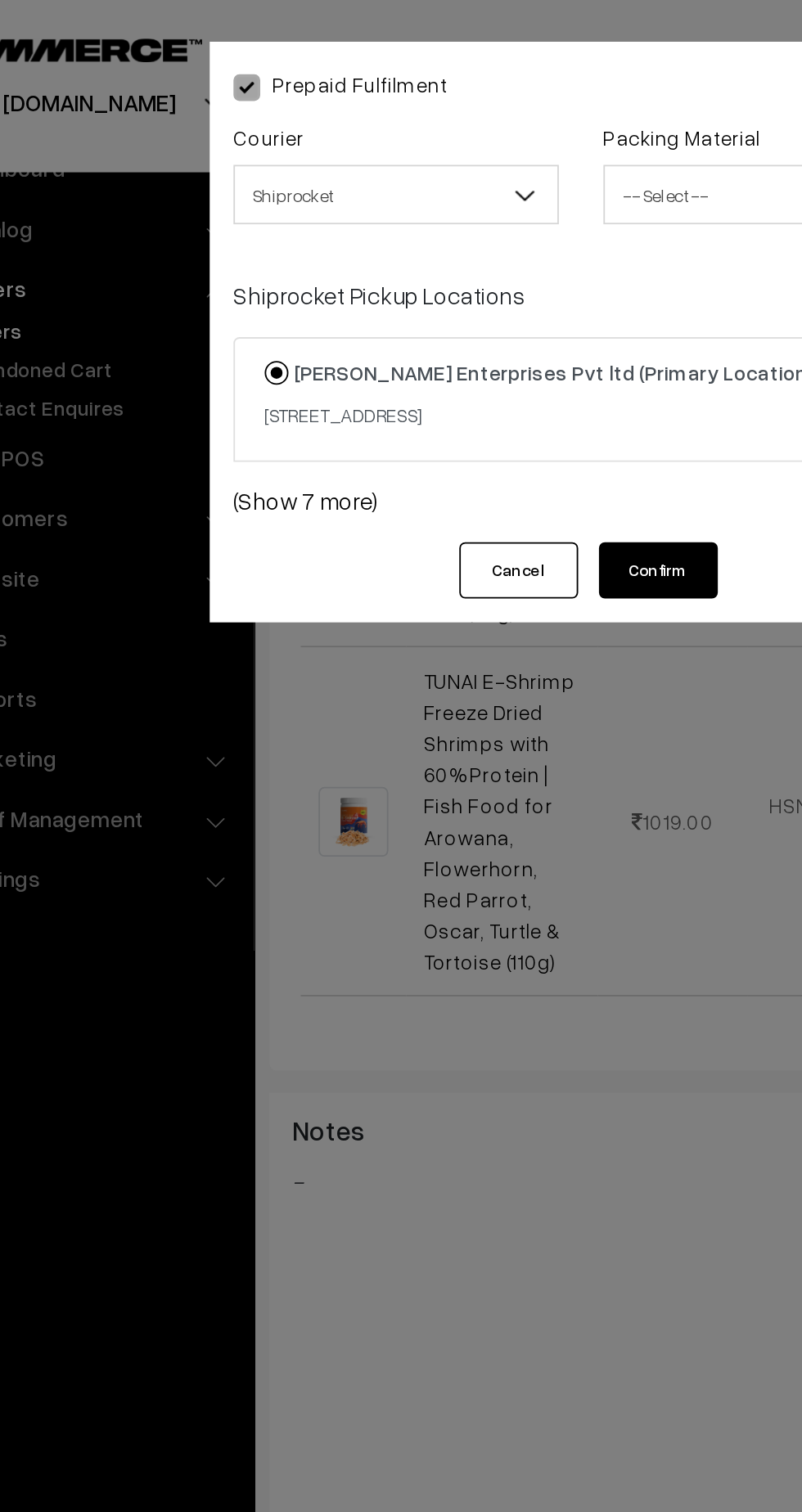
click at [476, 108] on span "-- Select --" at bounding box center [503, 108] width 177 height 28
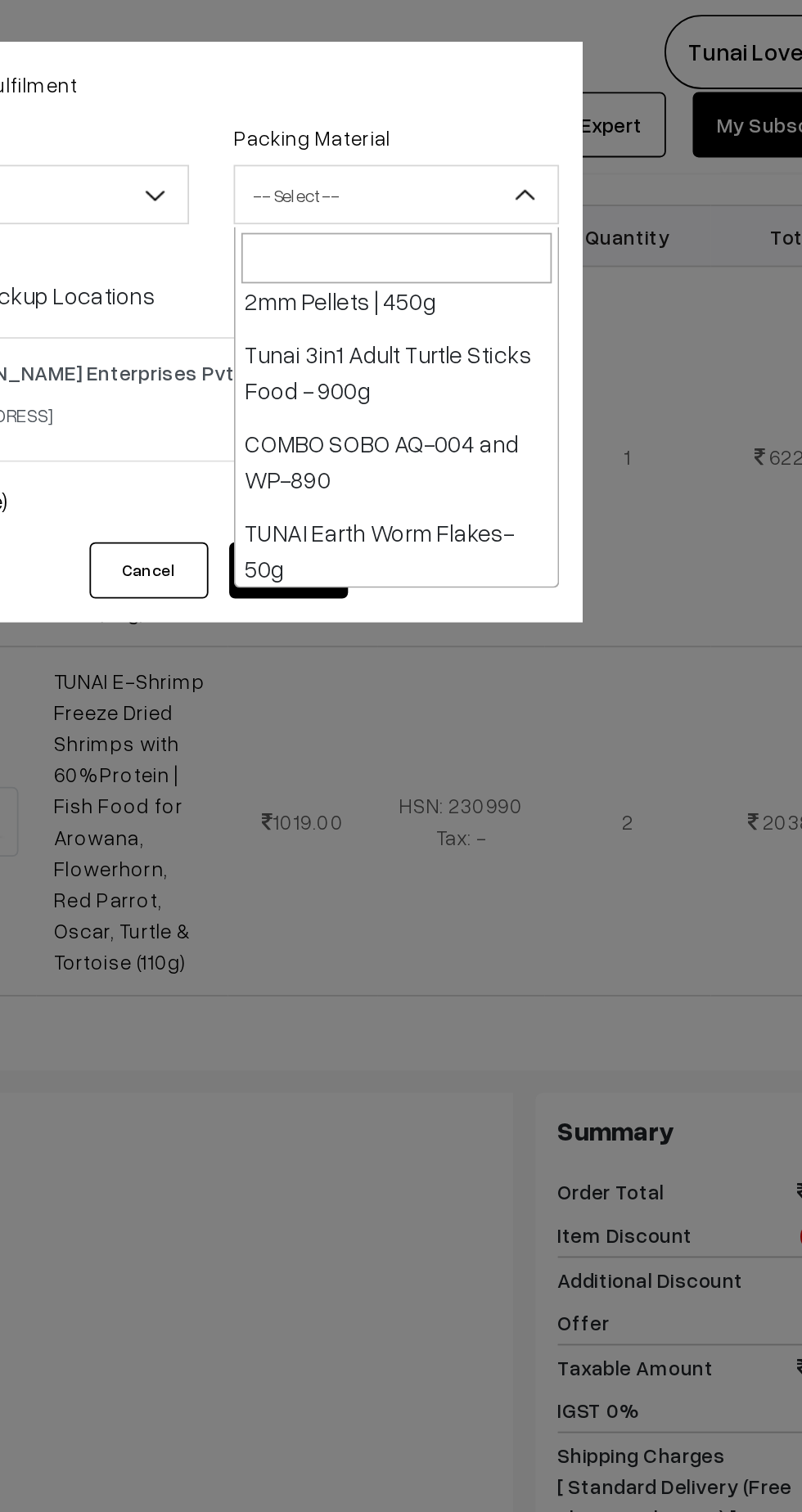
scroll to position [1250, 0]
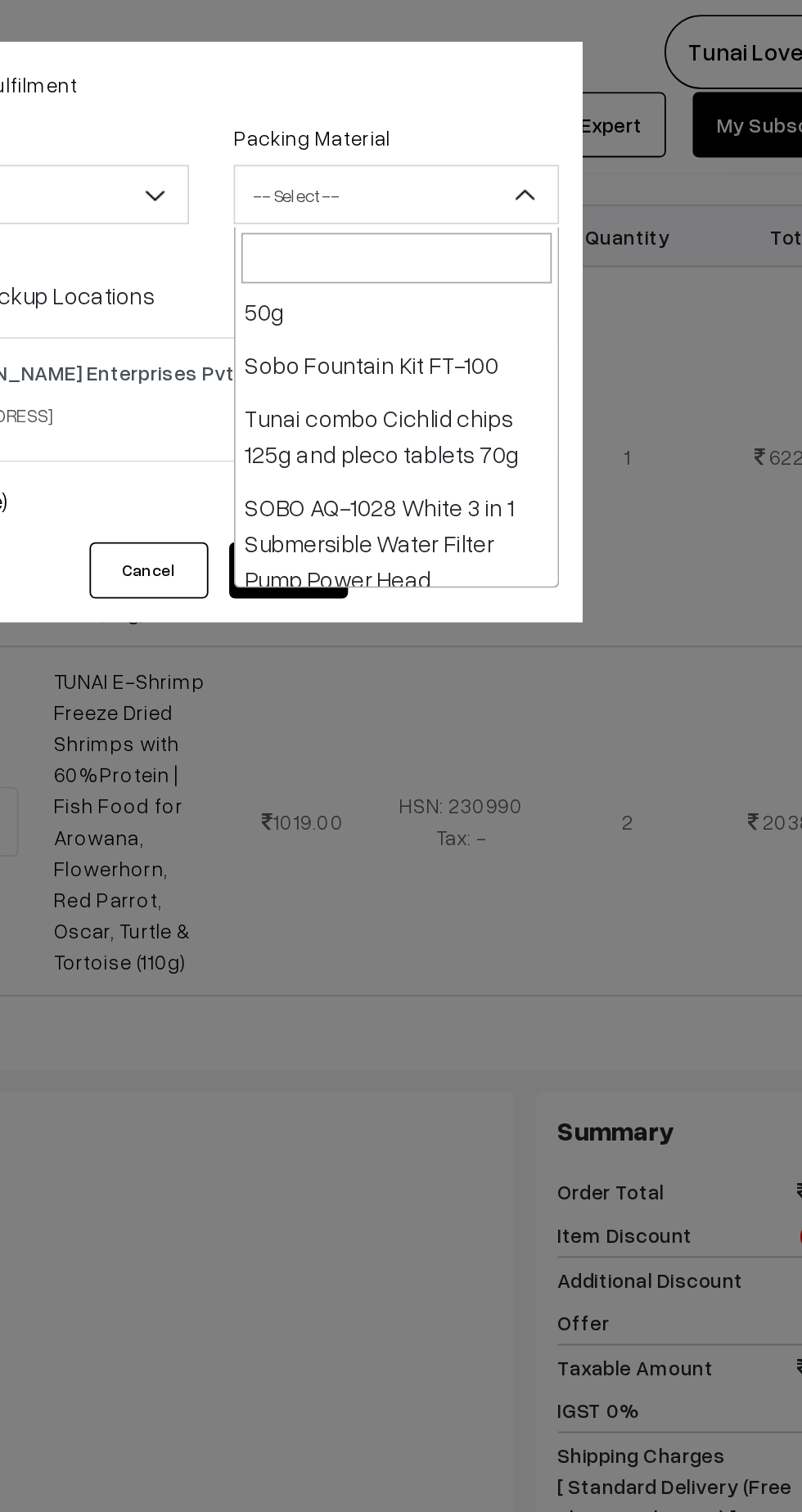
select select "32"
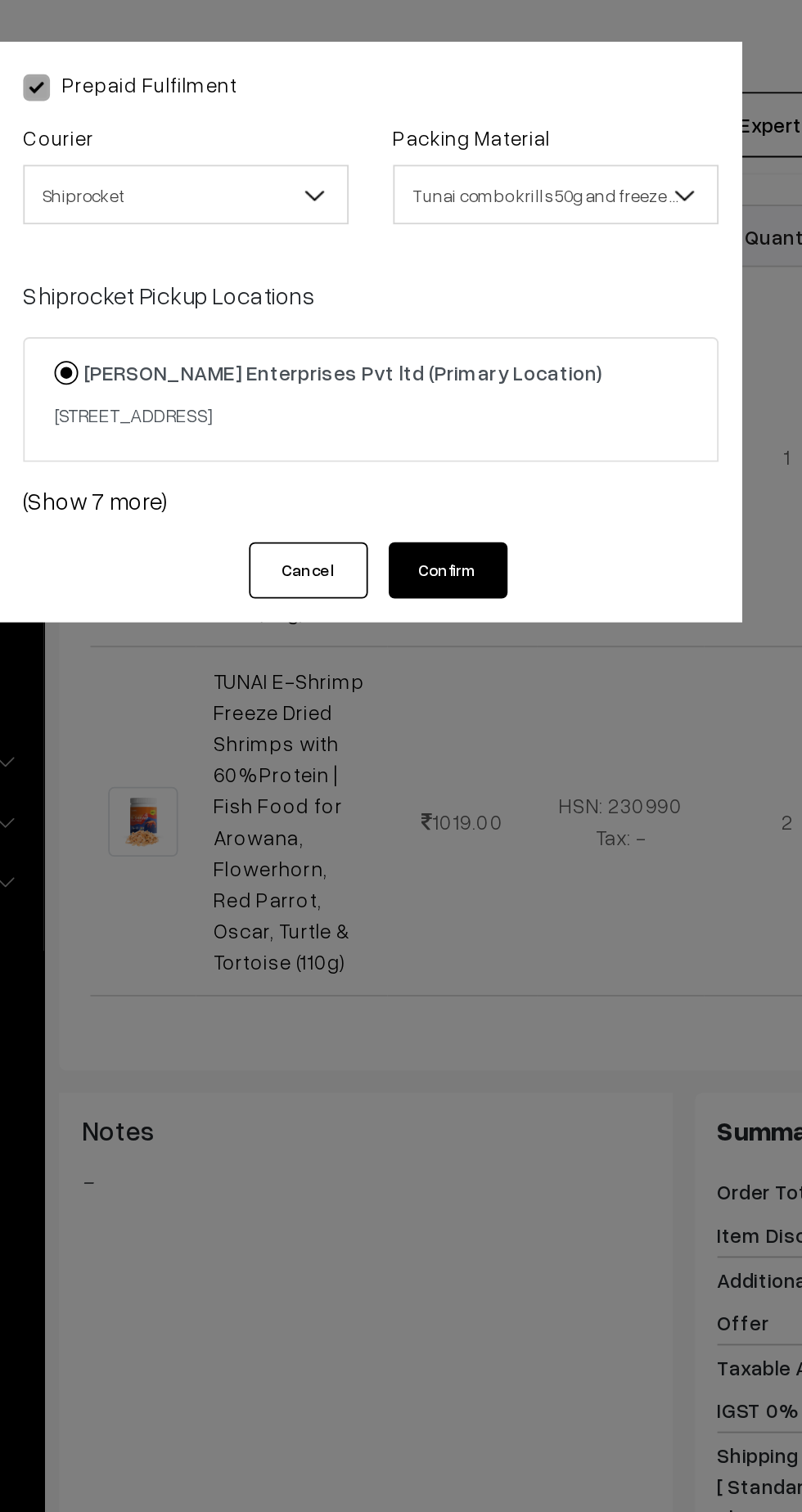
click at [446, 329] on button "Confirm" at bounding box center [443, 313] width 65 height 31
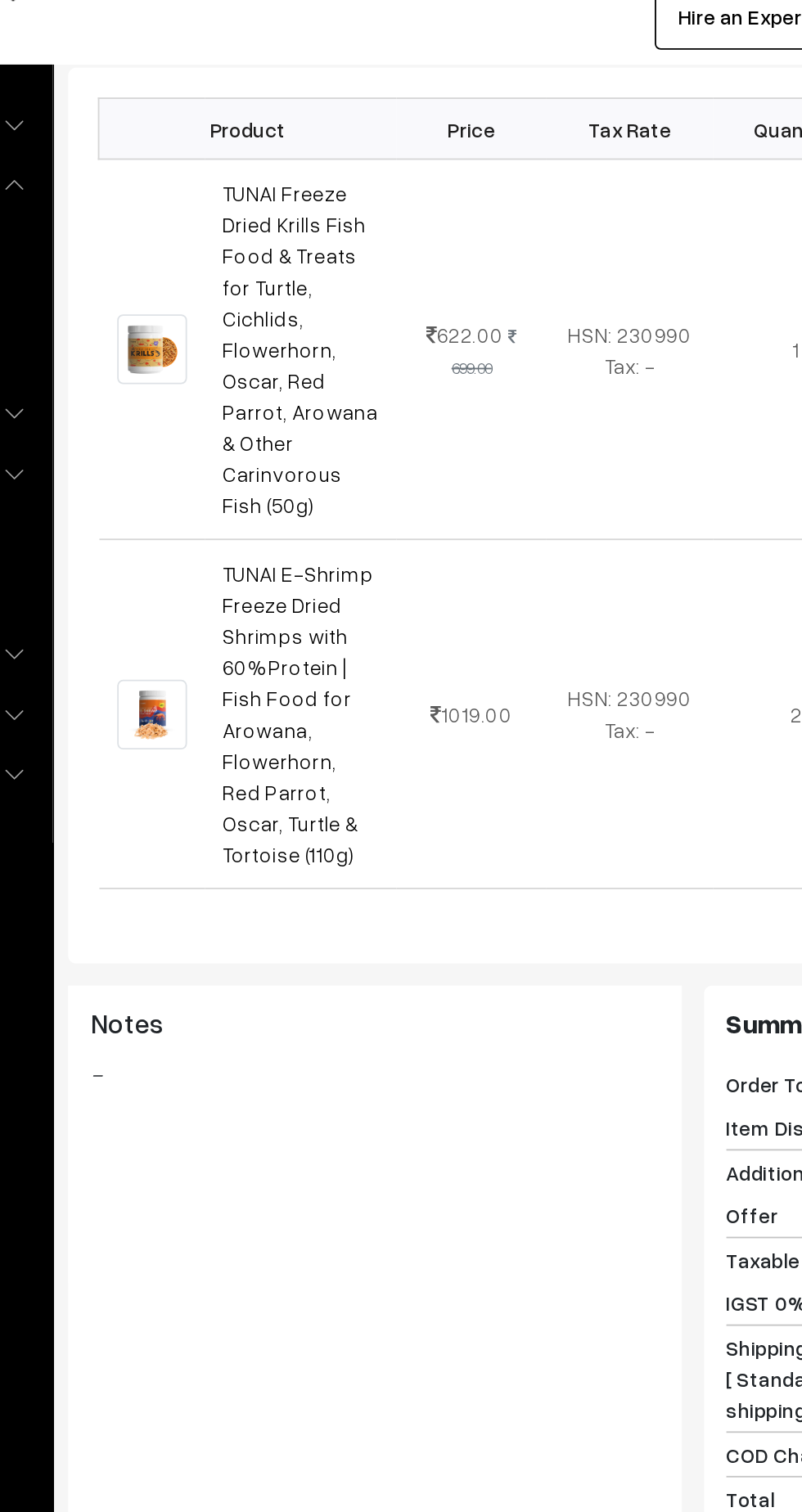
scroll to position [551, 0]
